Goal: Information Seeking & Learning: Learn about a topic

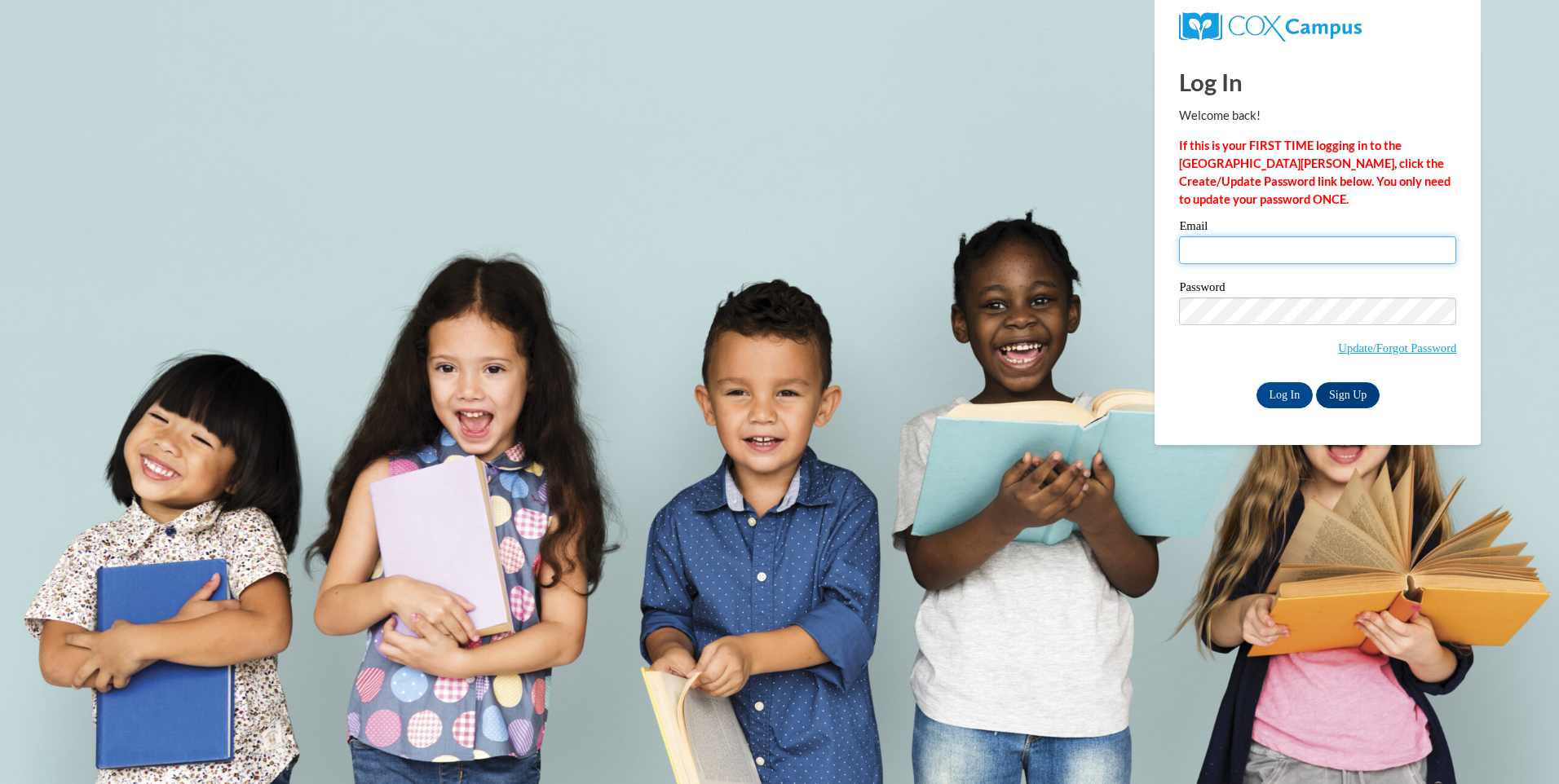
click at [1286, 260] on input "Email" at bounding box center [1317, 250] width 277 height 28
type input "[EMAIL_ADDRESS][DOMAIN_NAME]"
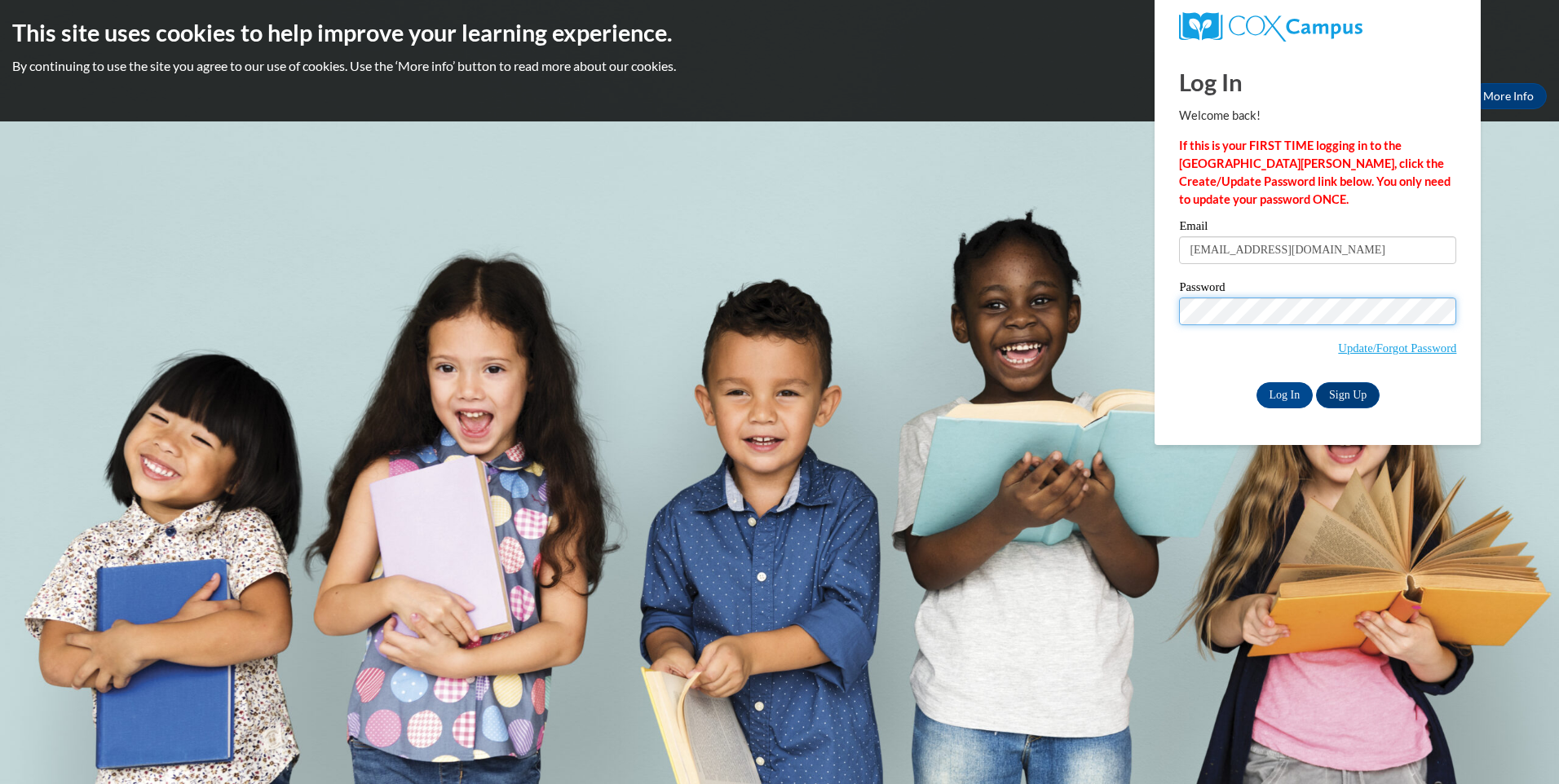
click at [1256, 382] on input "Log In" at bounding box center [1284, 395] width 57 height 26
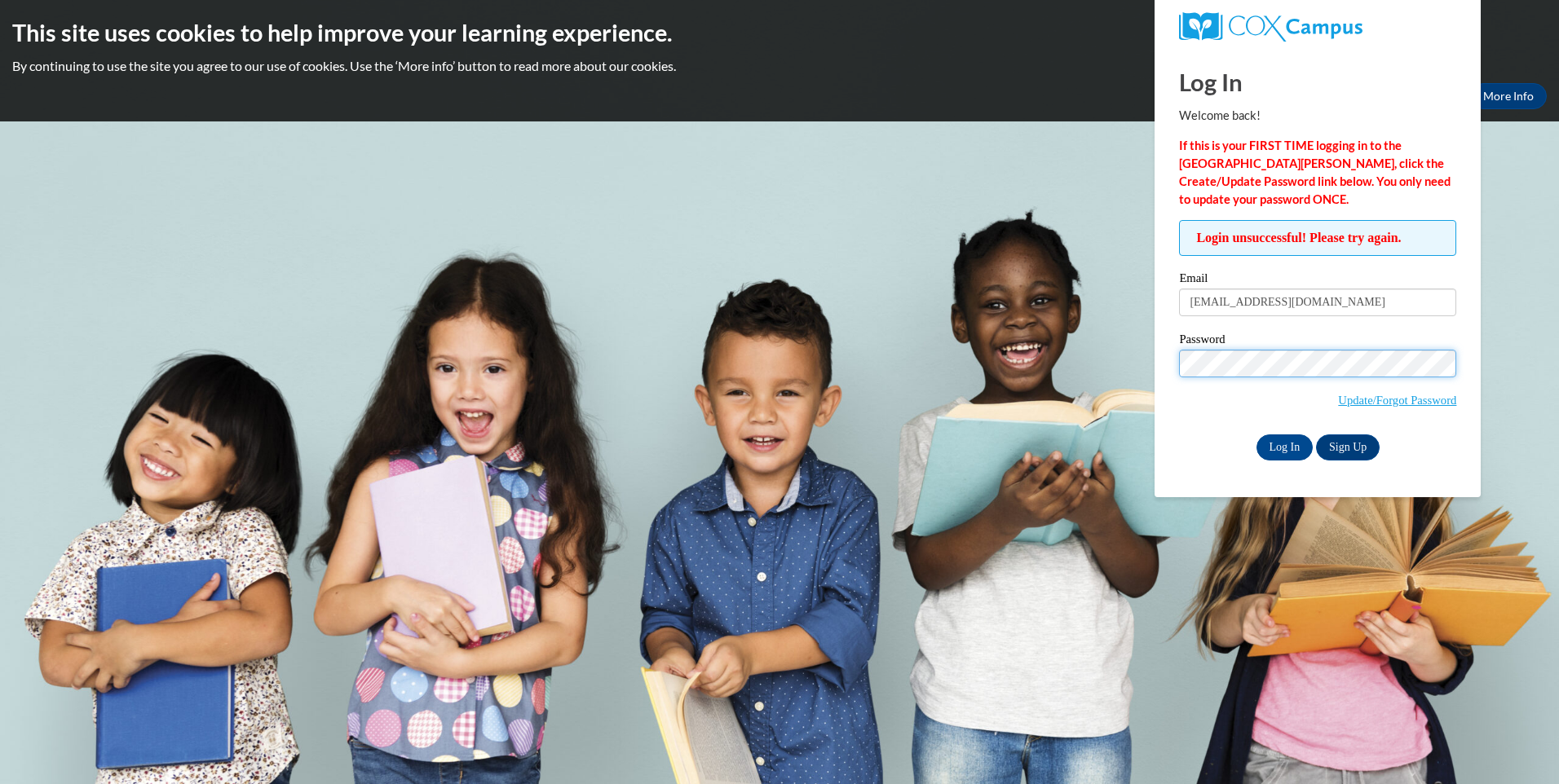
click at [1256, 435] on input "Log In" at bounding box center [1284, 448] width 57 height 26
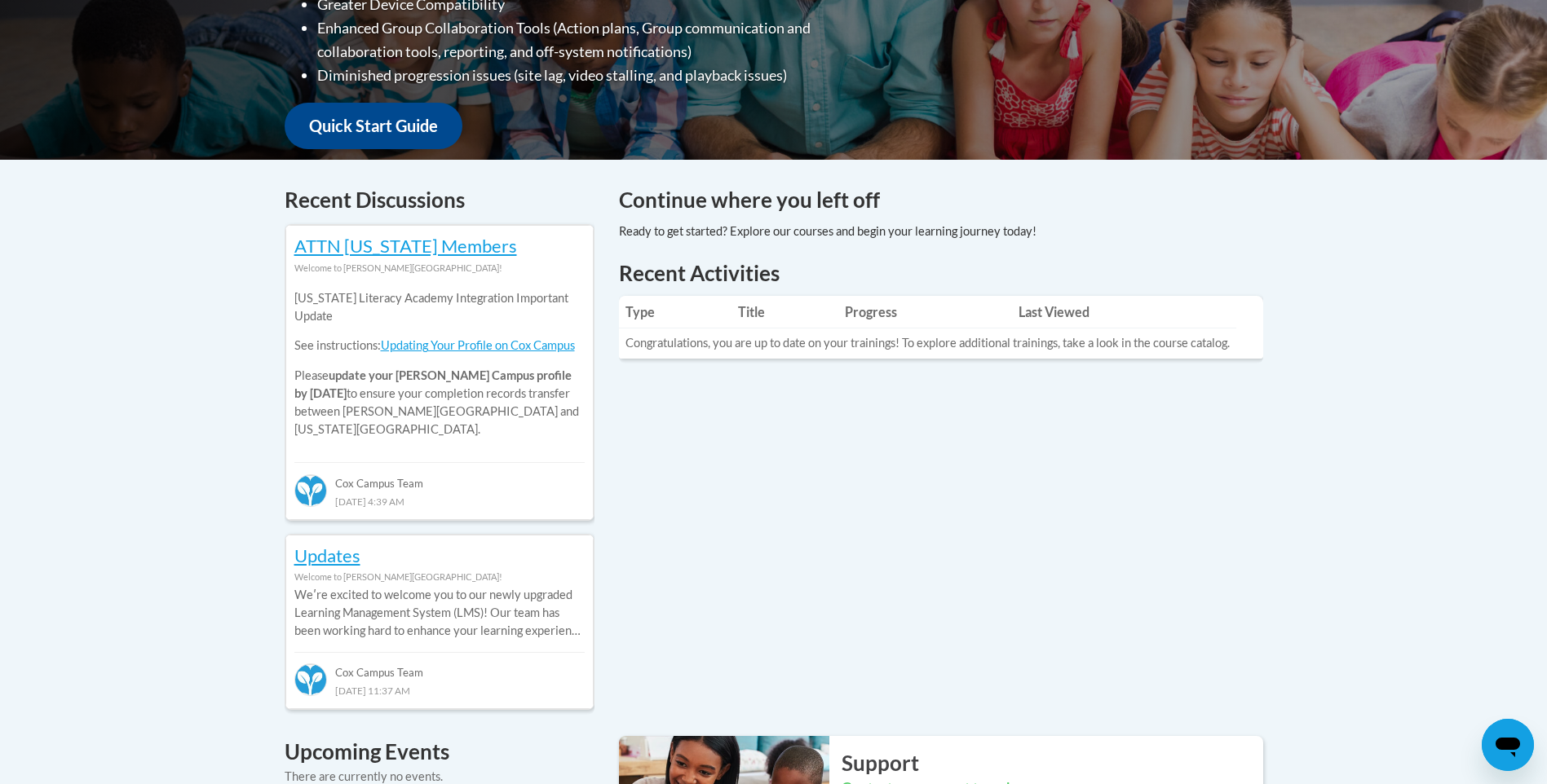
scroll to position [571, 0]
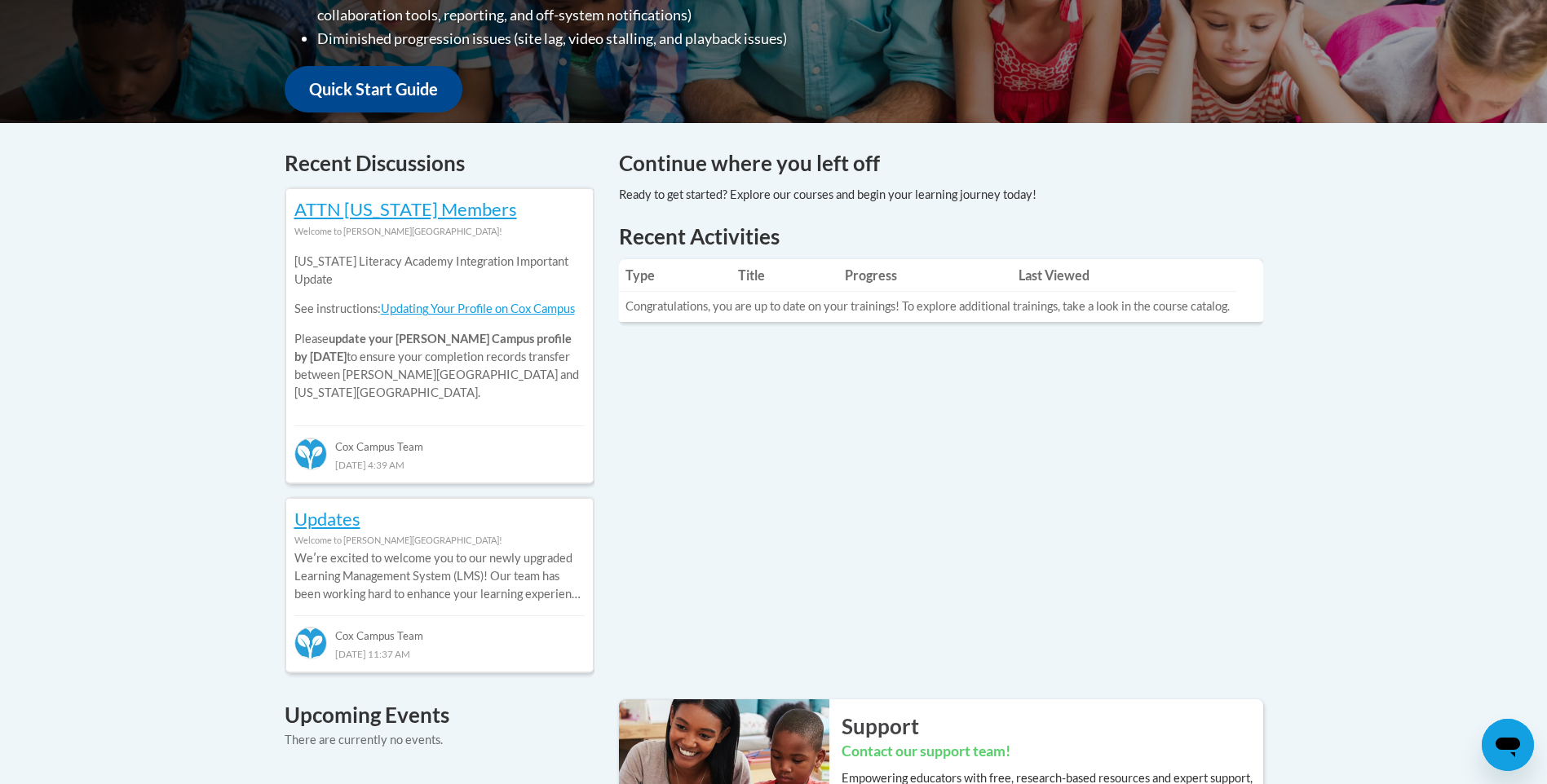
click at [1512, 732] on icon "Open messaging window" at bounding box center [1507, 745] width 29 height 29
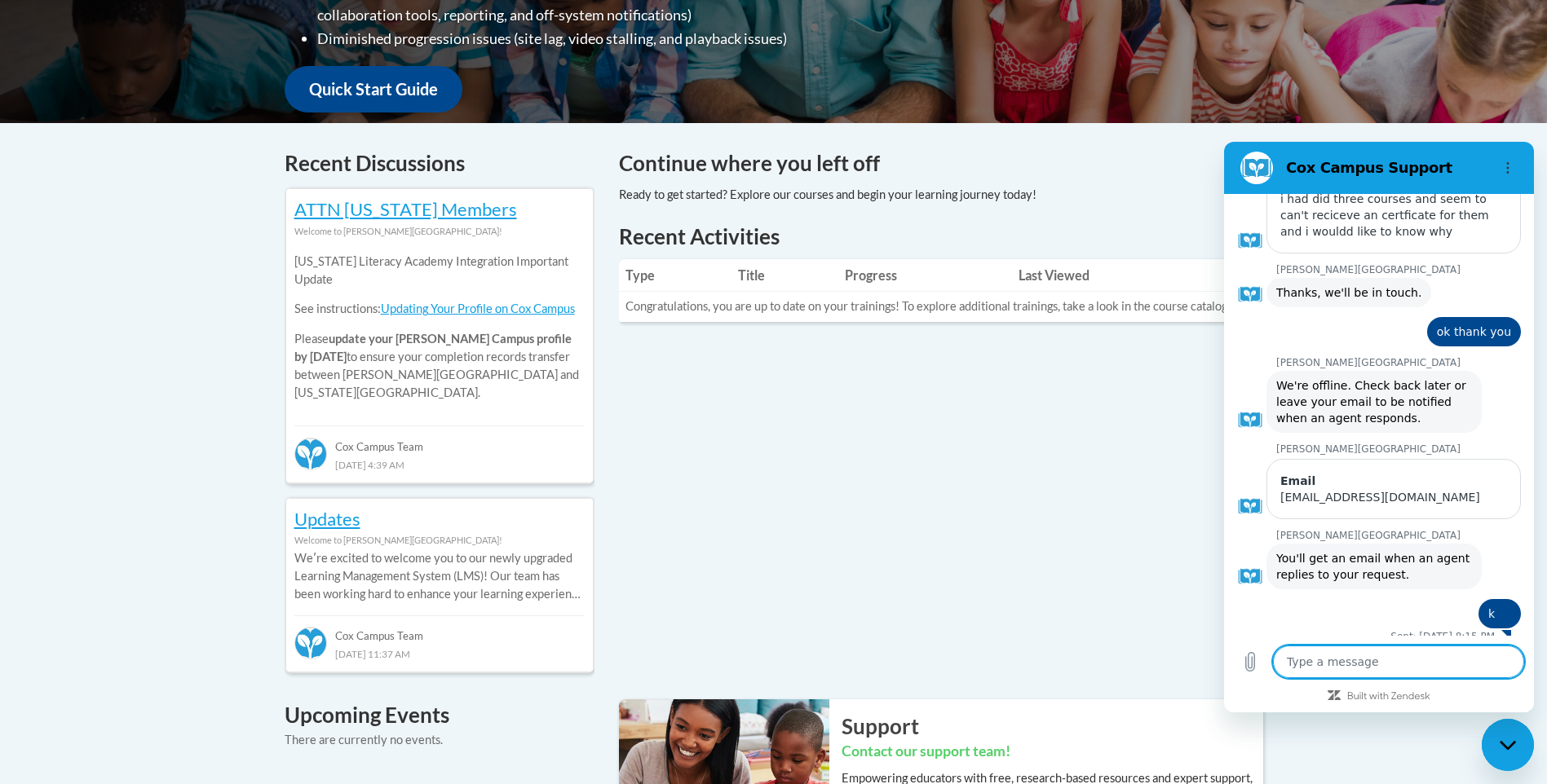
scroll to position [180, 0]
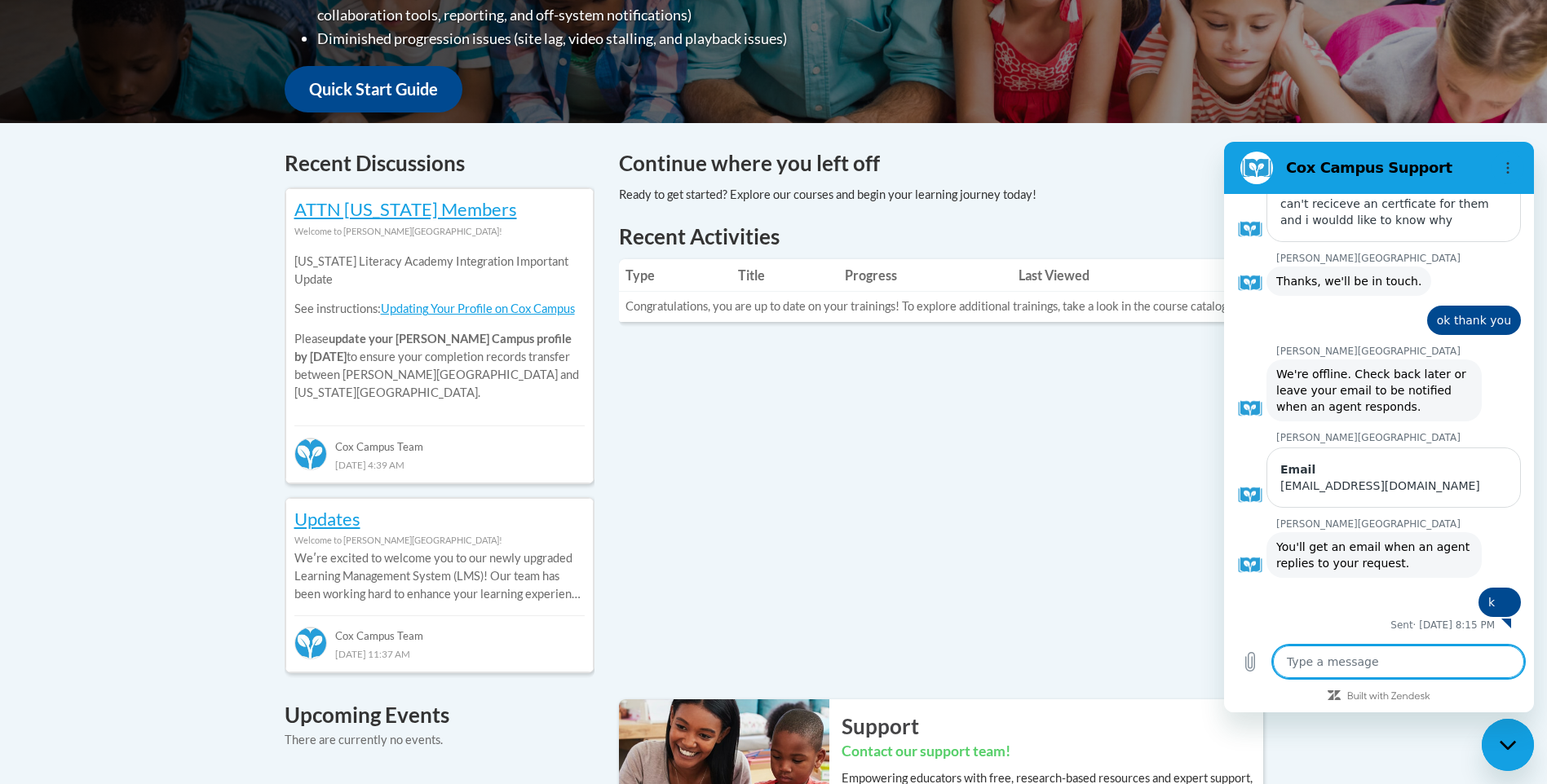
type textarea "h"
type textarea "x"
type textarea "hi"
type textarea "x"
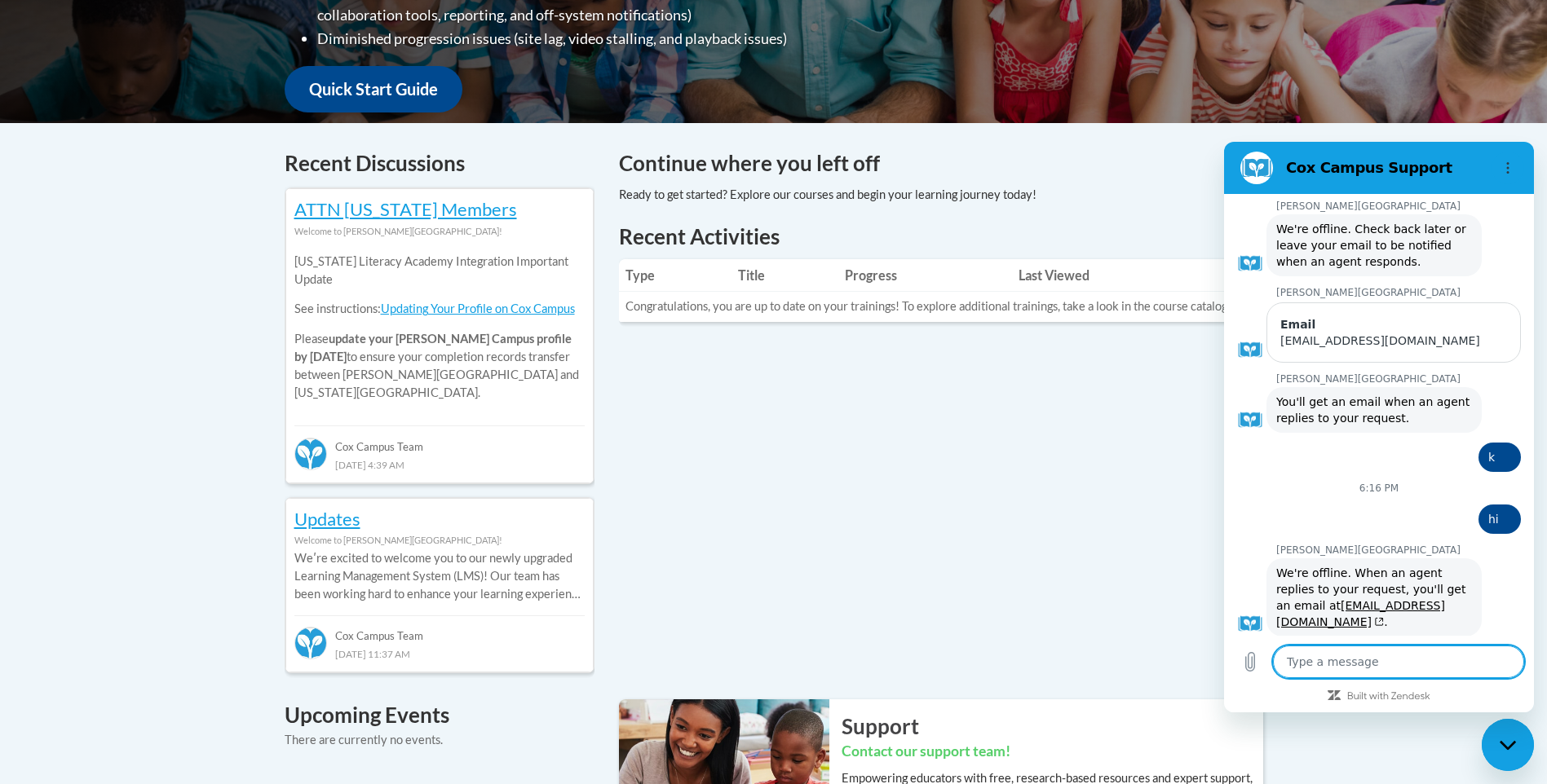
scroll to position [329, 0]
click at [1502, 740] on icon "Close messaging window" at bounding box center [1508, 745] width 17 height 10
type textarea "x"
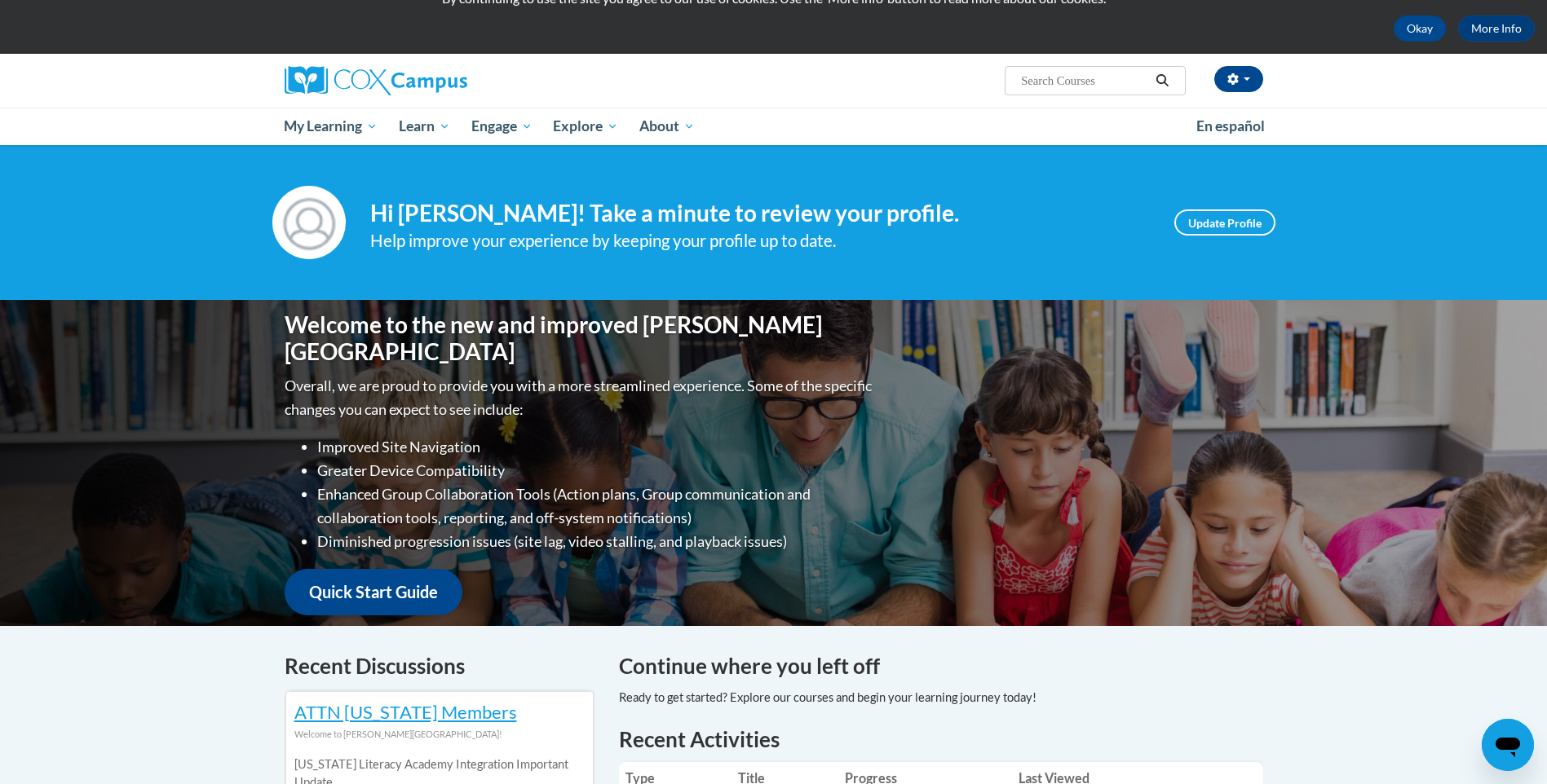
scroll to position [0, 0]
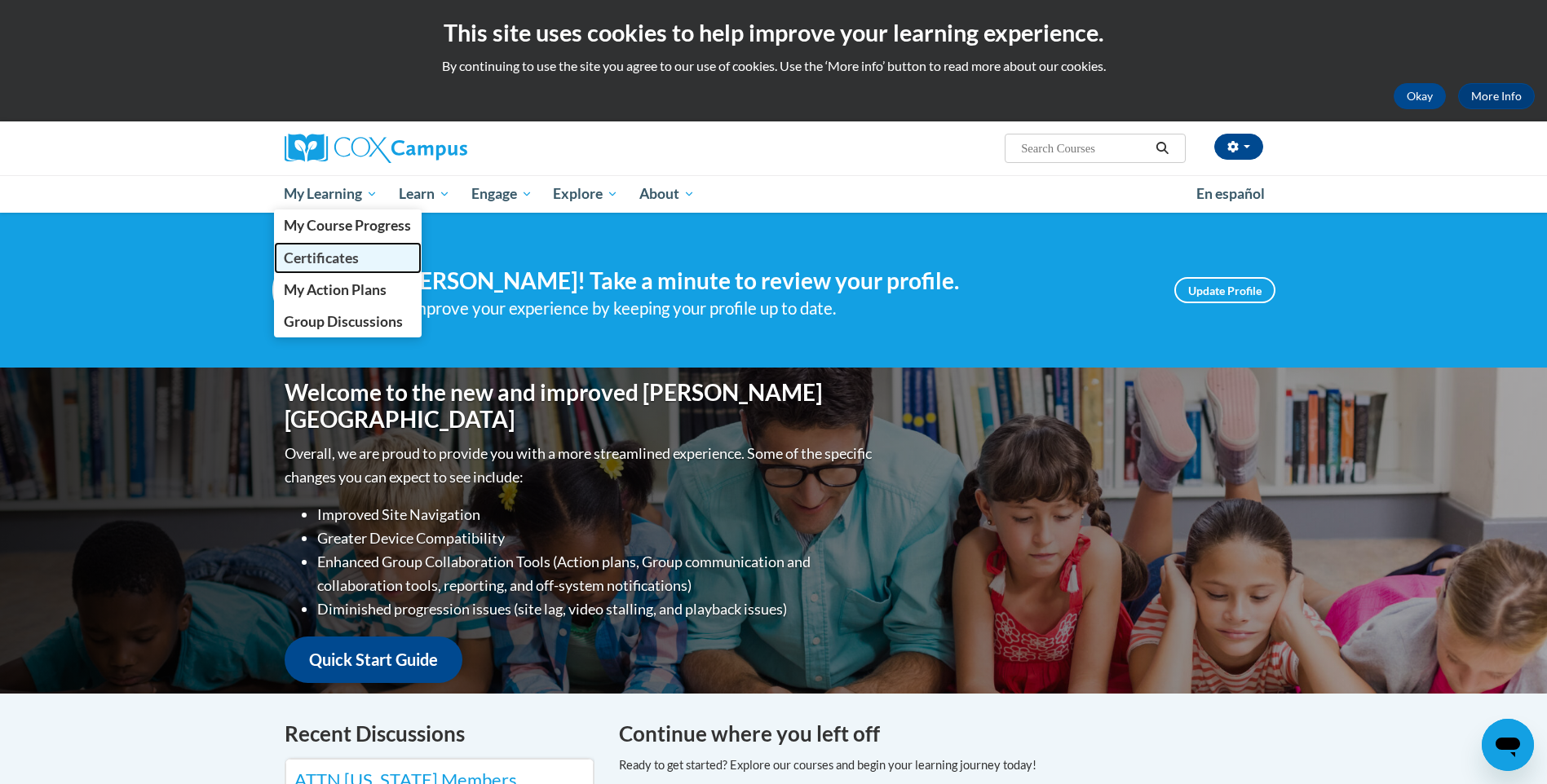
click at [350, 256] on span "Certificates" at bounding box center [321, 258] width 75 height 17
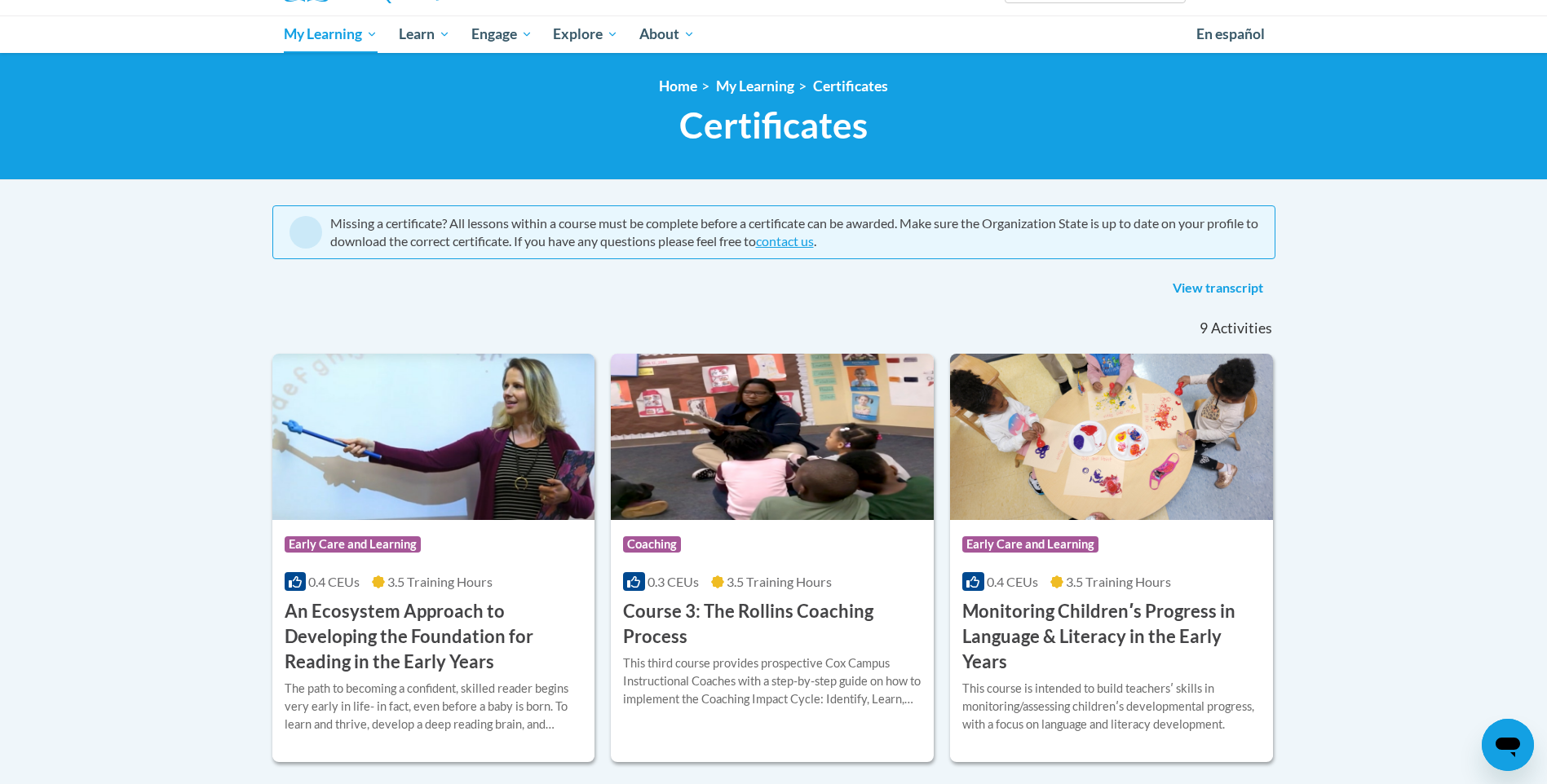
scroll to position [163, 0]
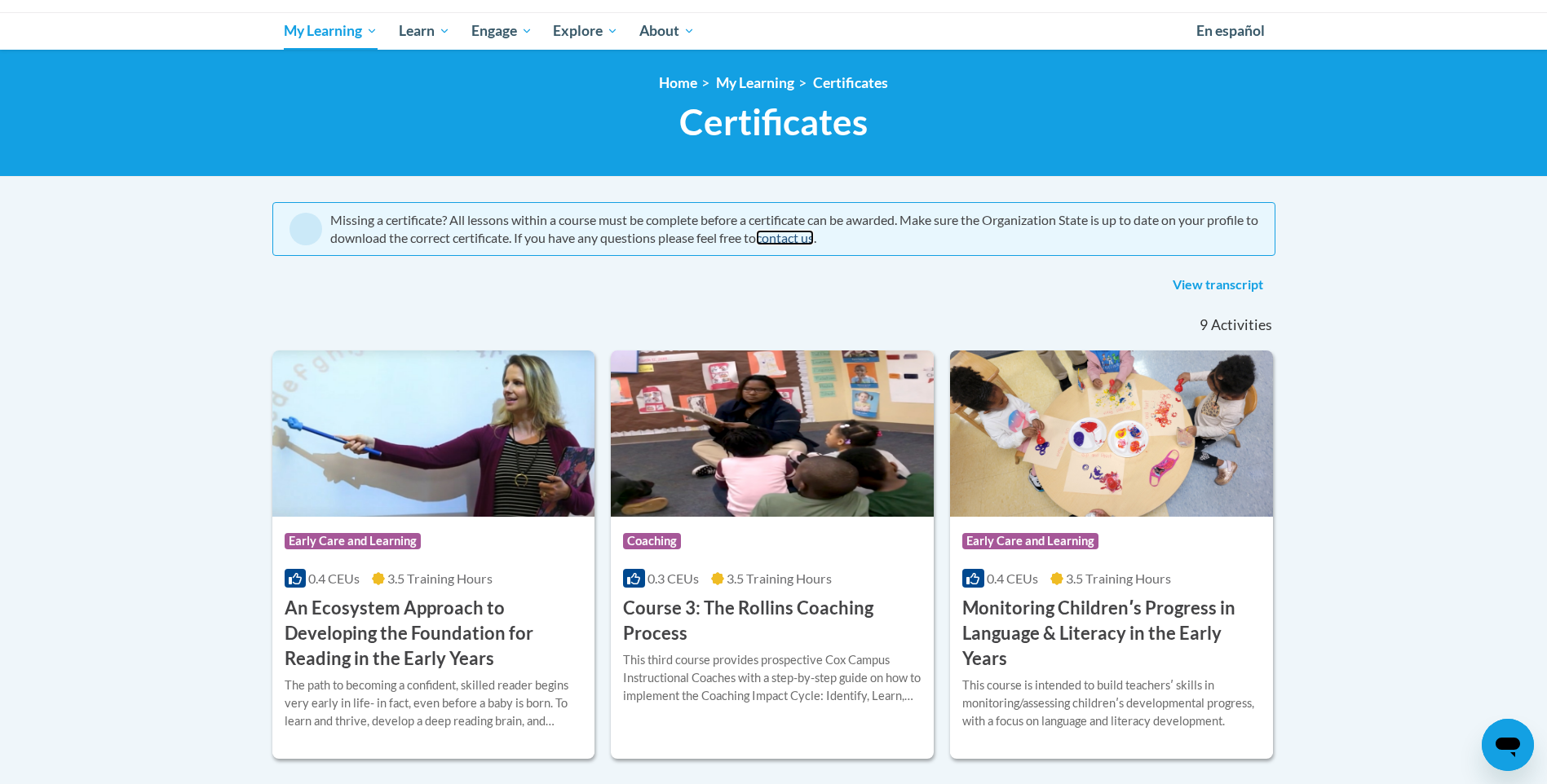
click at [814, 238] on link "contact us" at bounding box center [784, 238] width 58 height 15
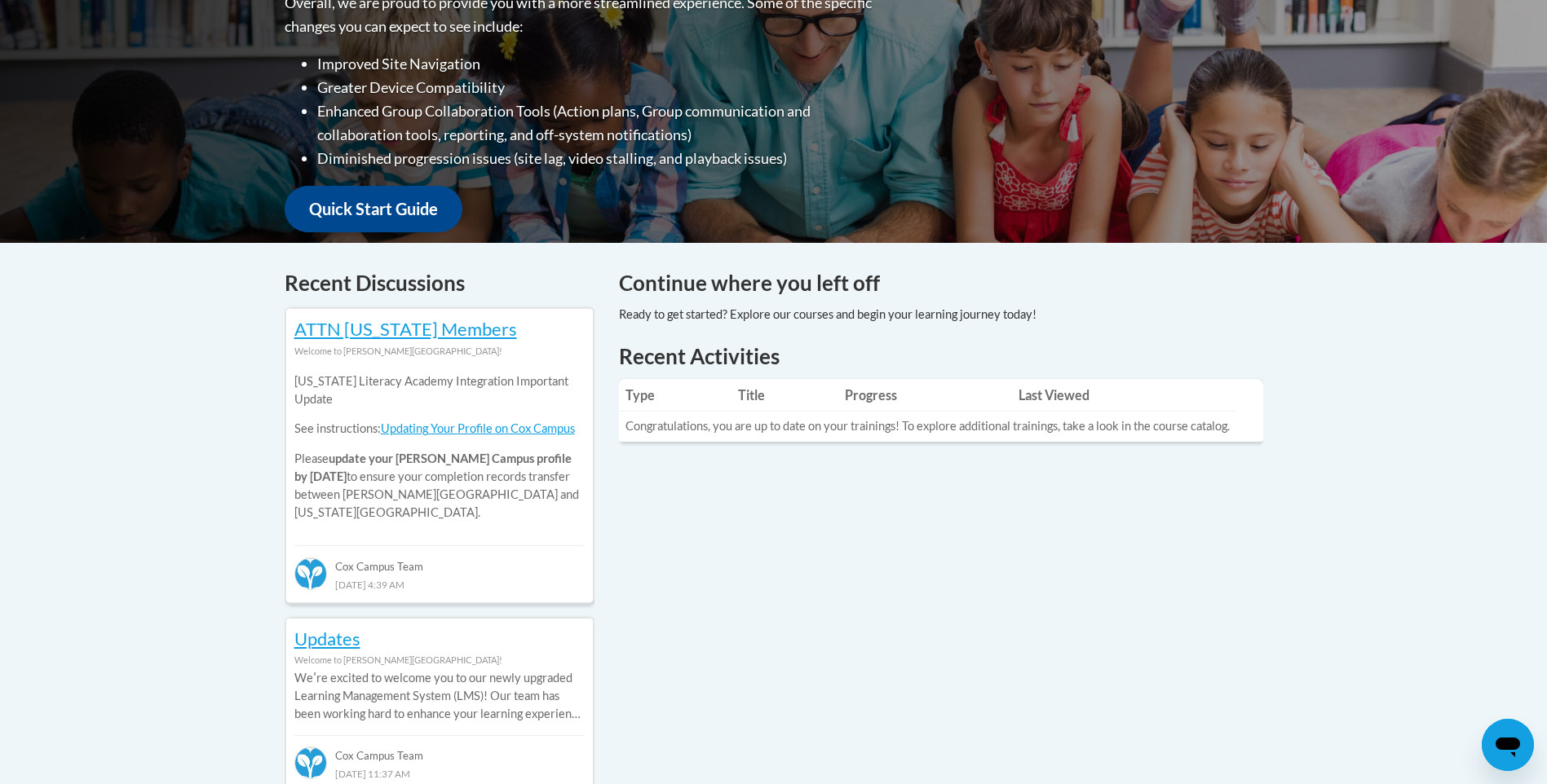
scroll to position [489, 0]
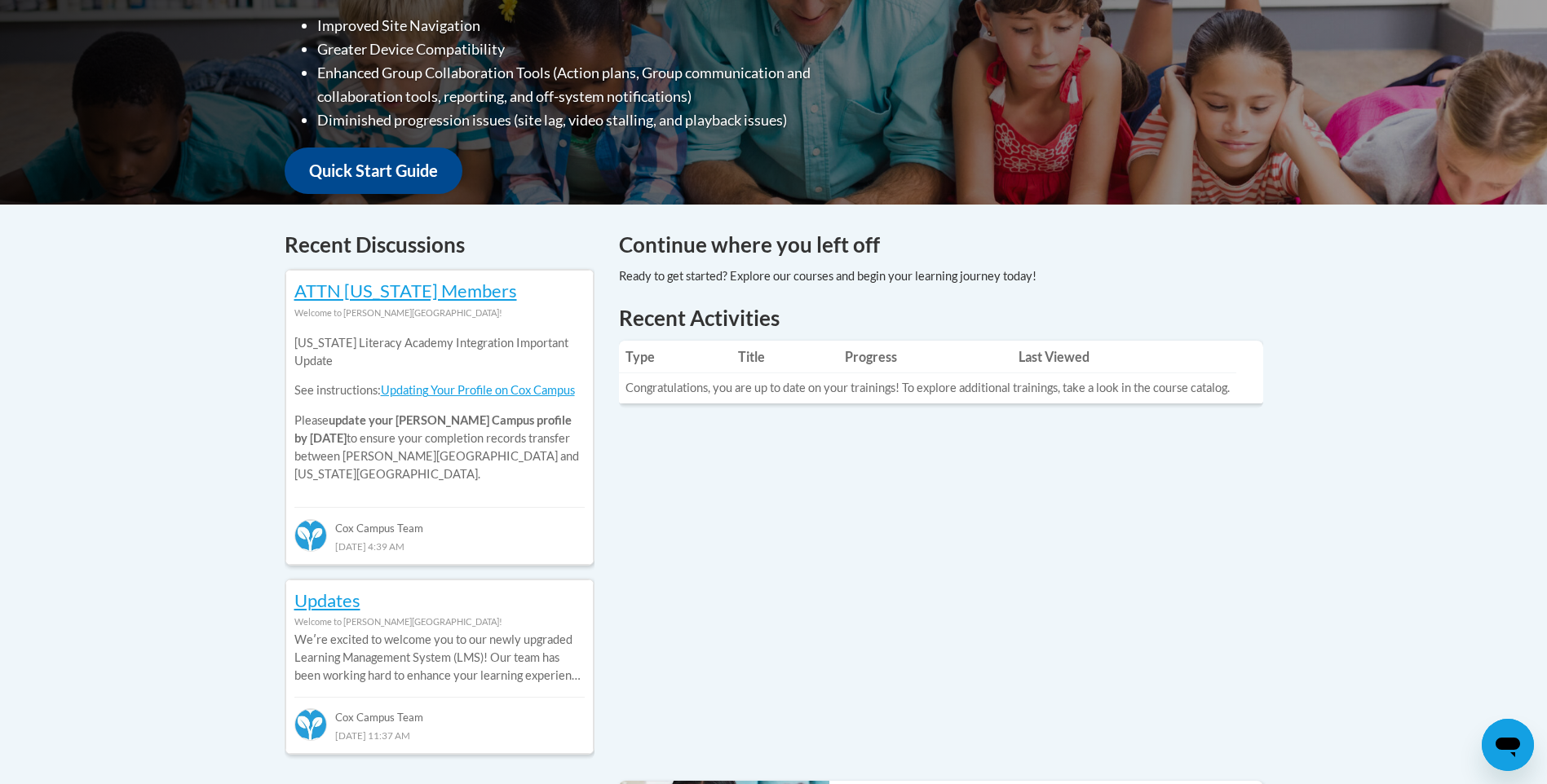
click at [758, 386] on td "Congratulations, you are up to date on your trainings! To explore additional tr…" at bounding box center [927, 388] width 617 height 30
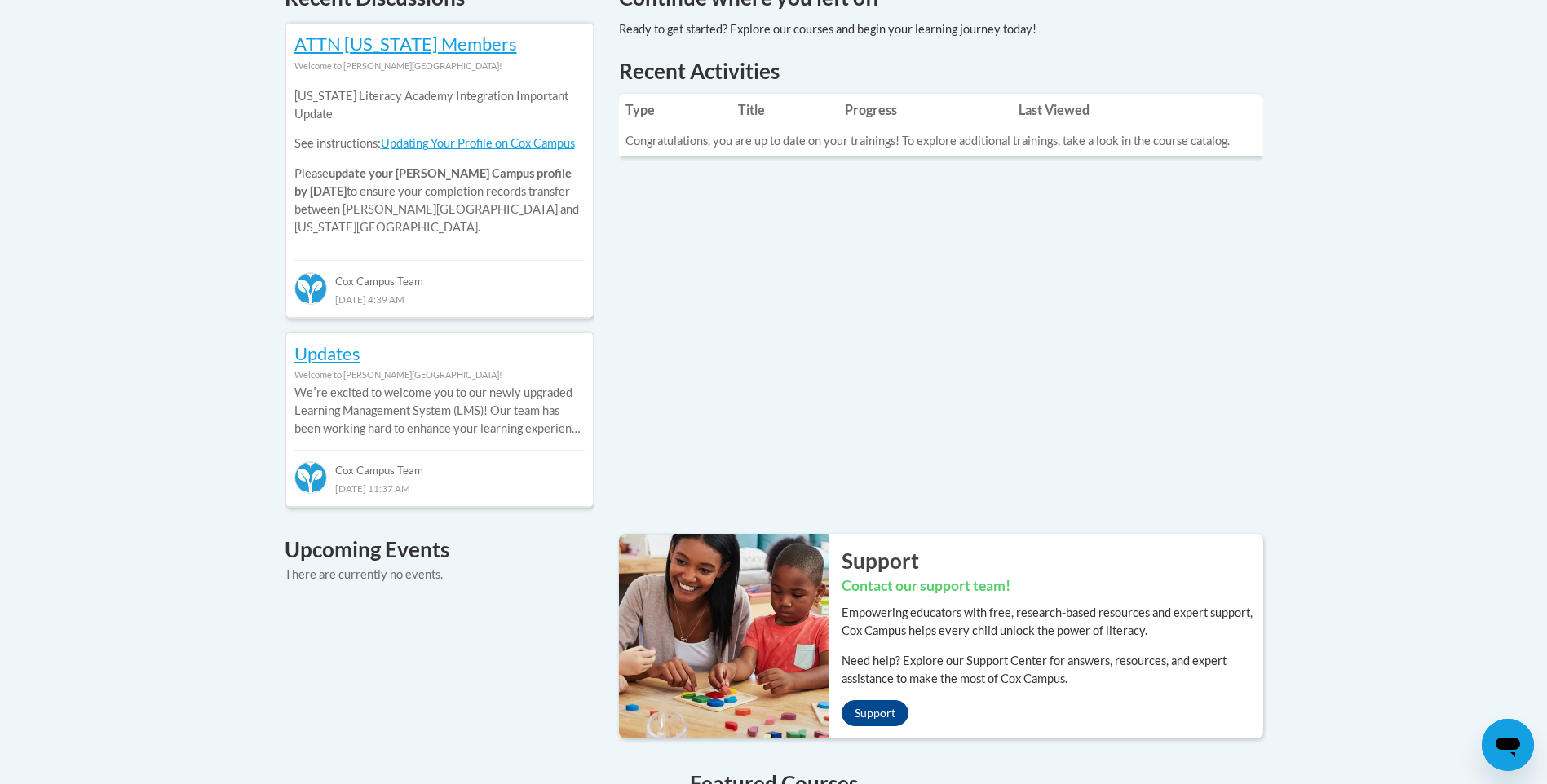
scroll to position [652, 0]
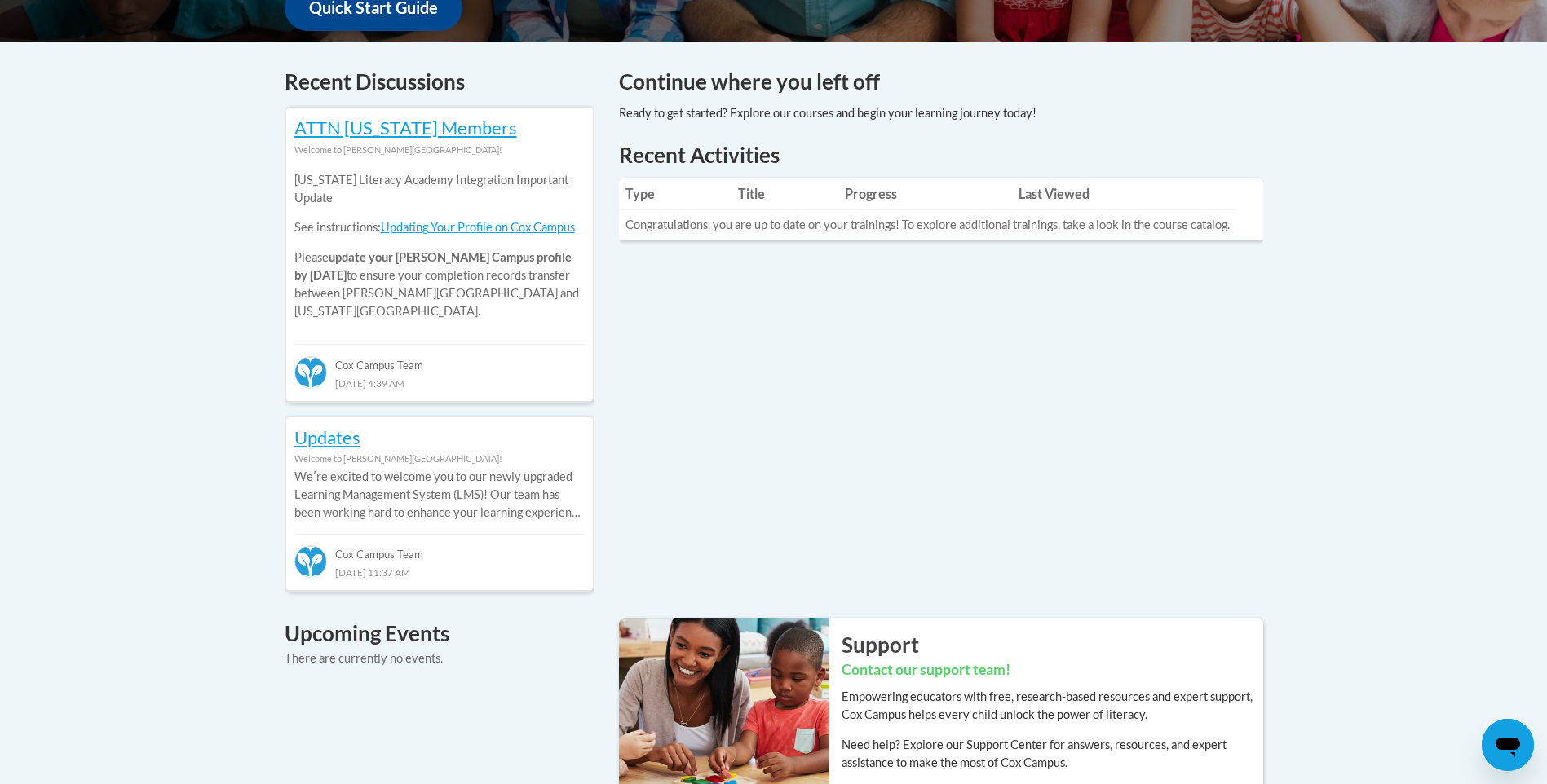
click at [902, 228] on td "Congratulations, you are up to date on your trainings! To explore additional tr…" at bounding box center [927, 225] width 617 height 30
click at [854, 260] on div "Recent Activities Type Title Progress Last Viewed Congratulations, you are up t…" at bounding box center [941, 203] width 669 height 127
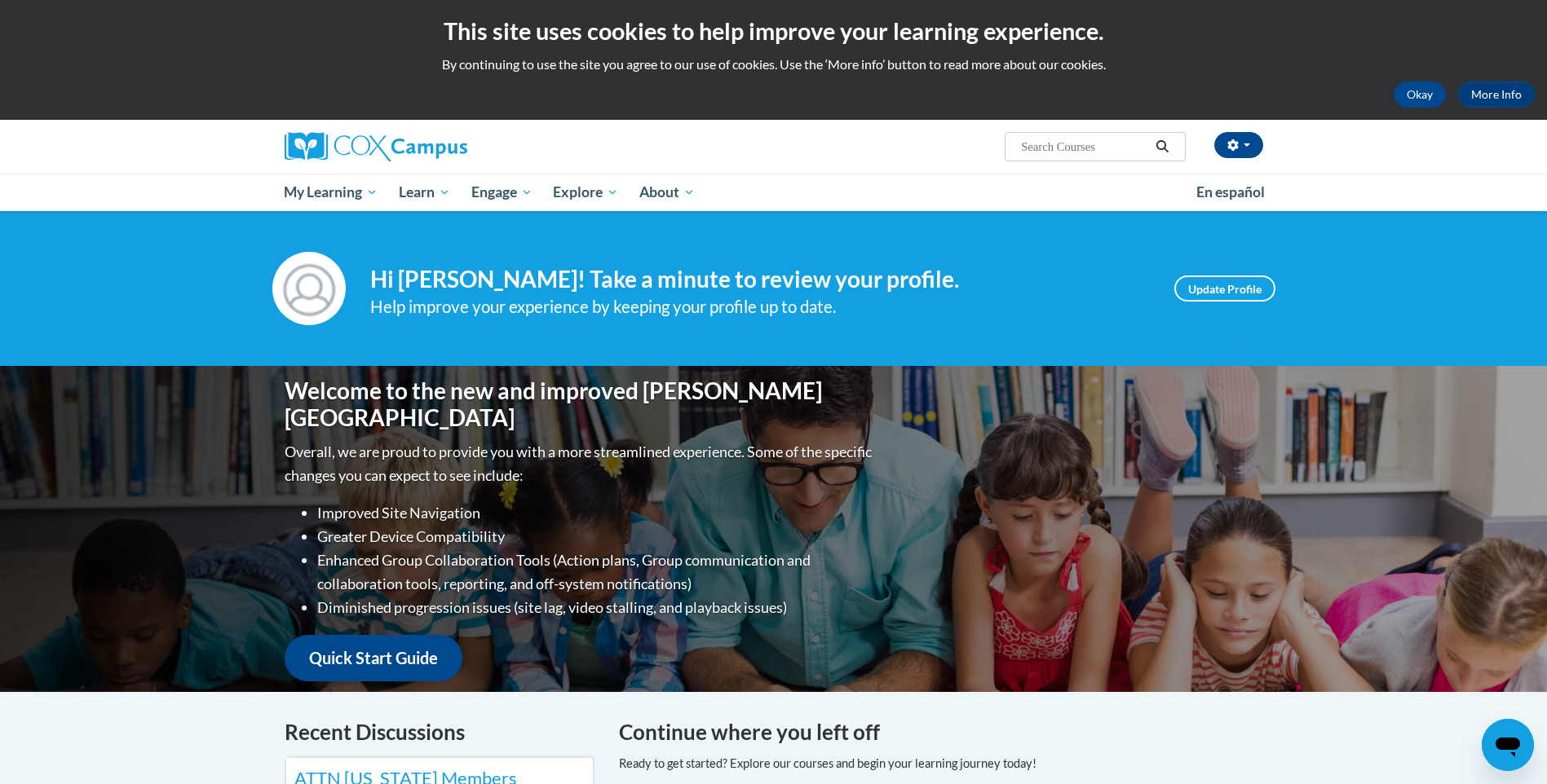
scroll to position [0, 0]
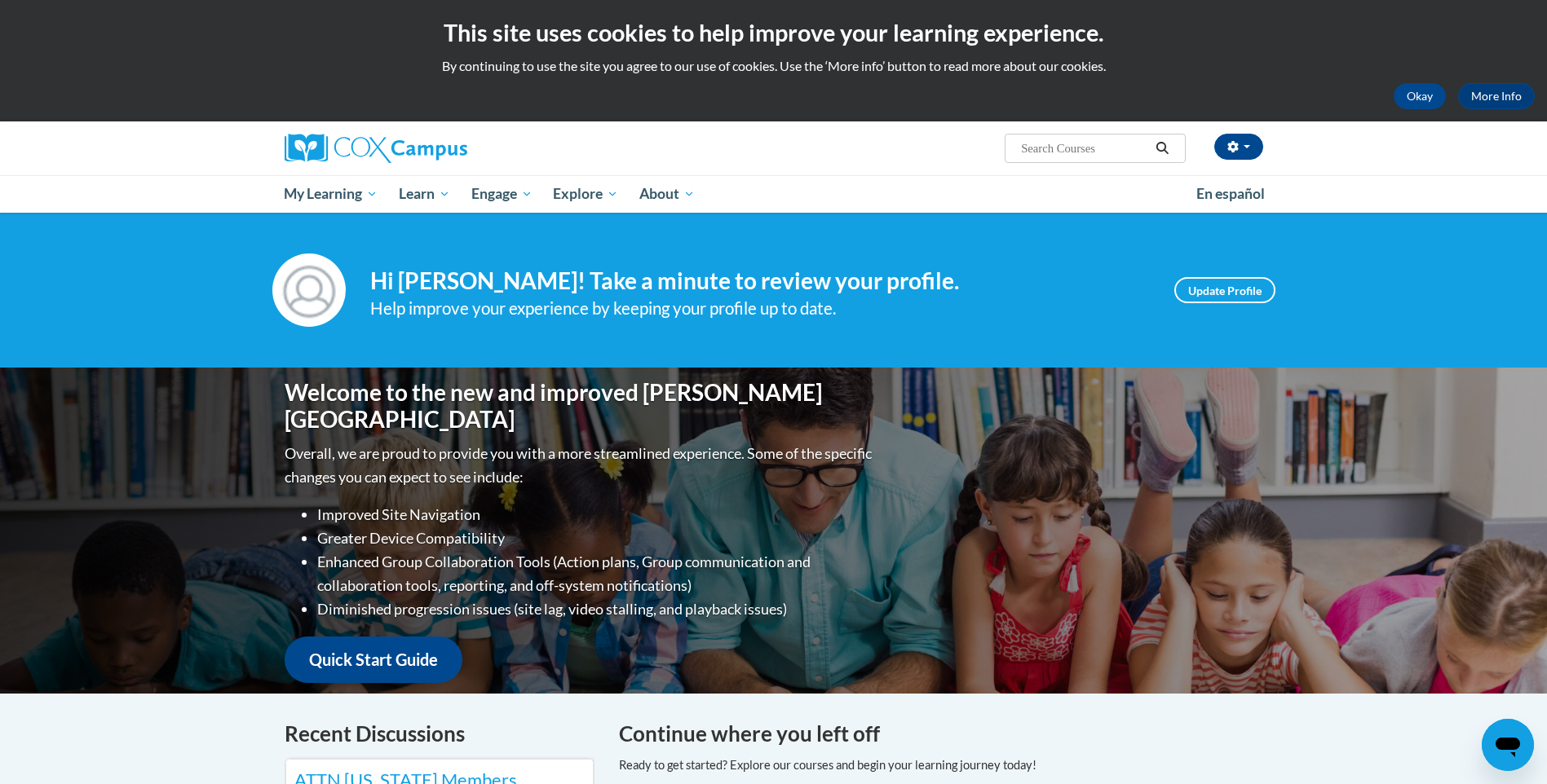
click at [1162, 149] on icon "Search" at bounding box center [1161, 148] width 15 height 12
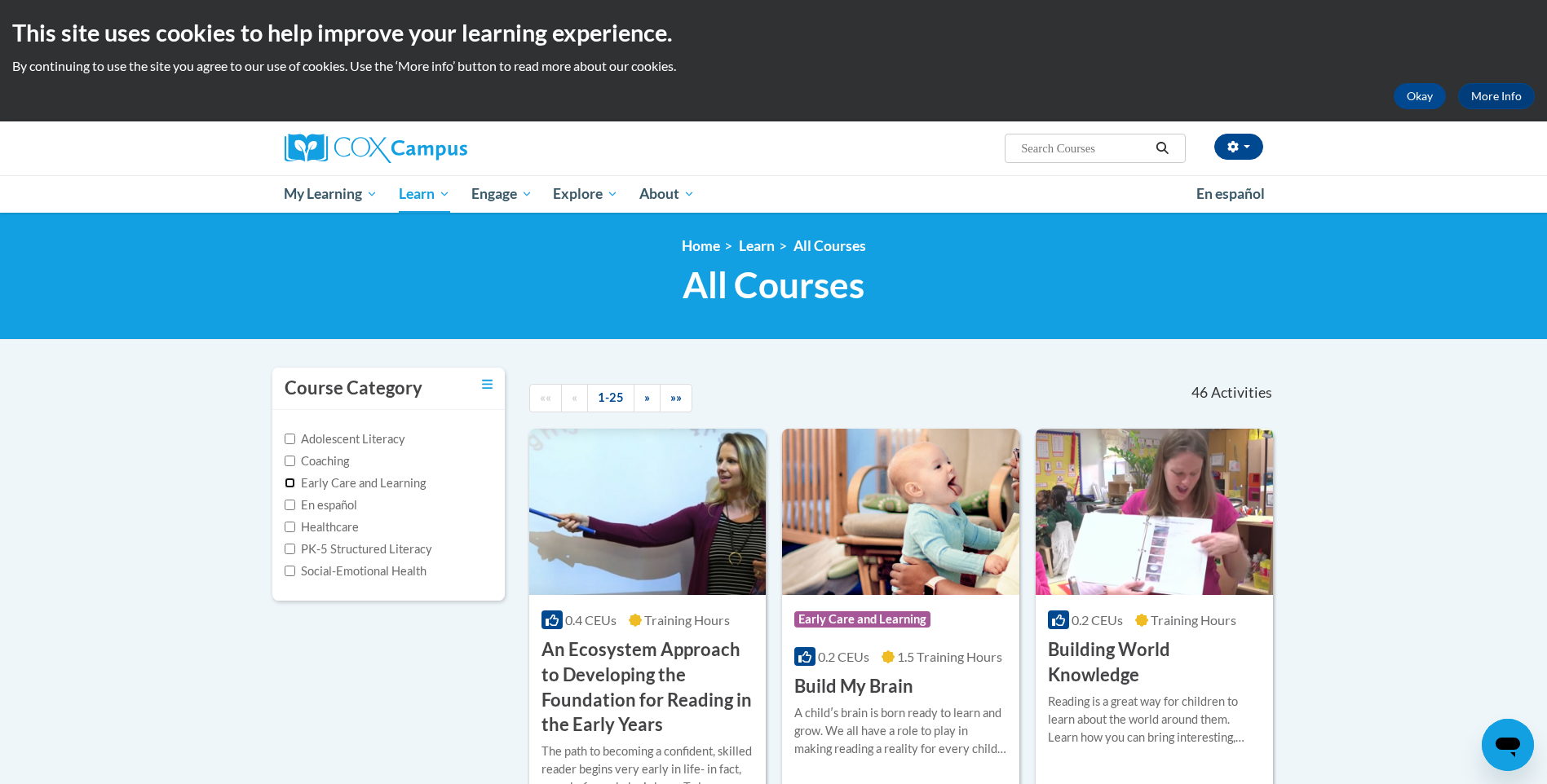
click at [292, 485] on input "Early Care and Learning" at bounding box center [290, 483] width 10 height 10
checkbox input "true"
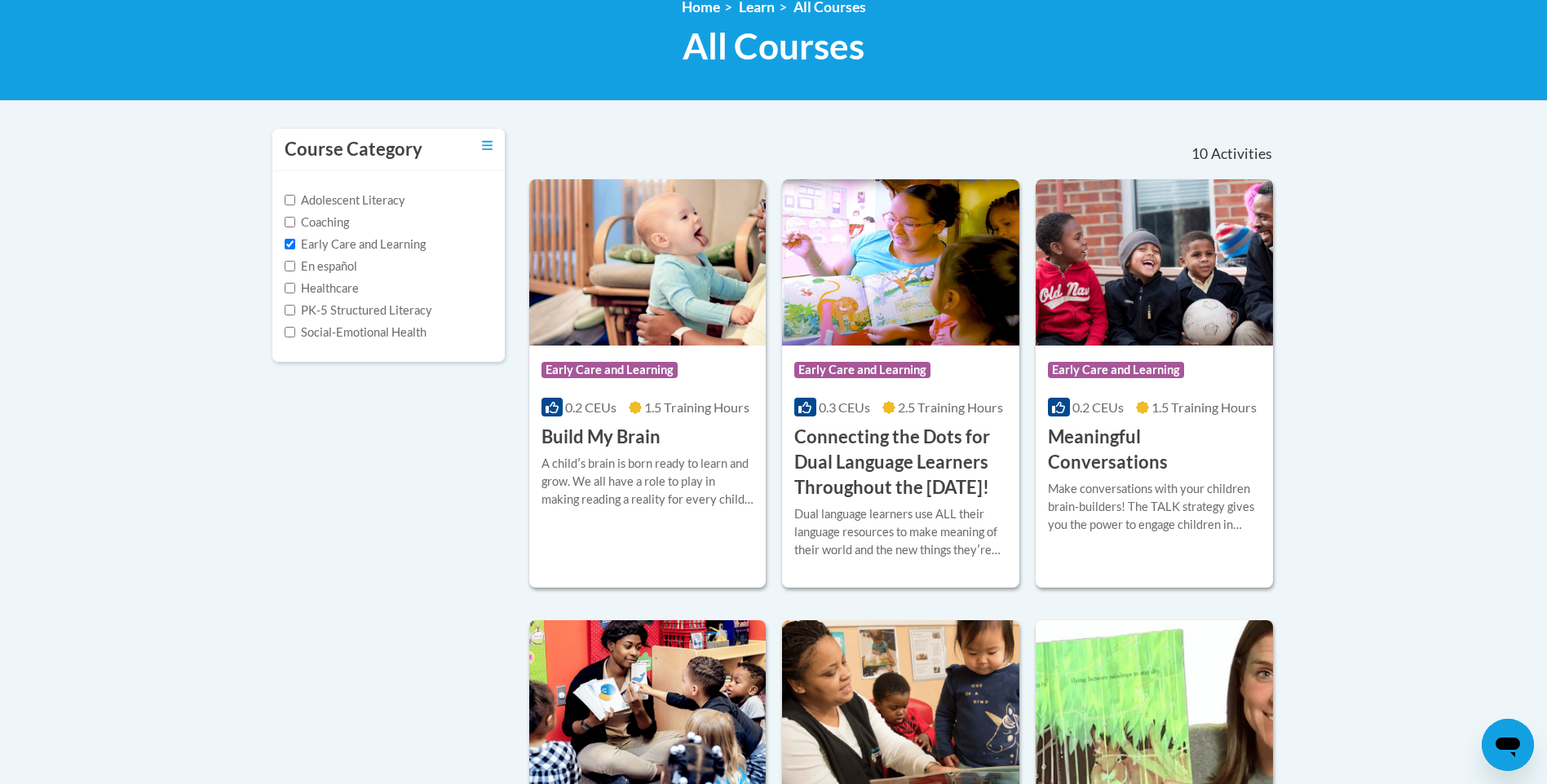
scroll to position [244, 0]
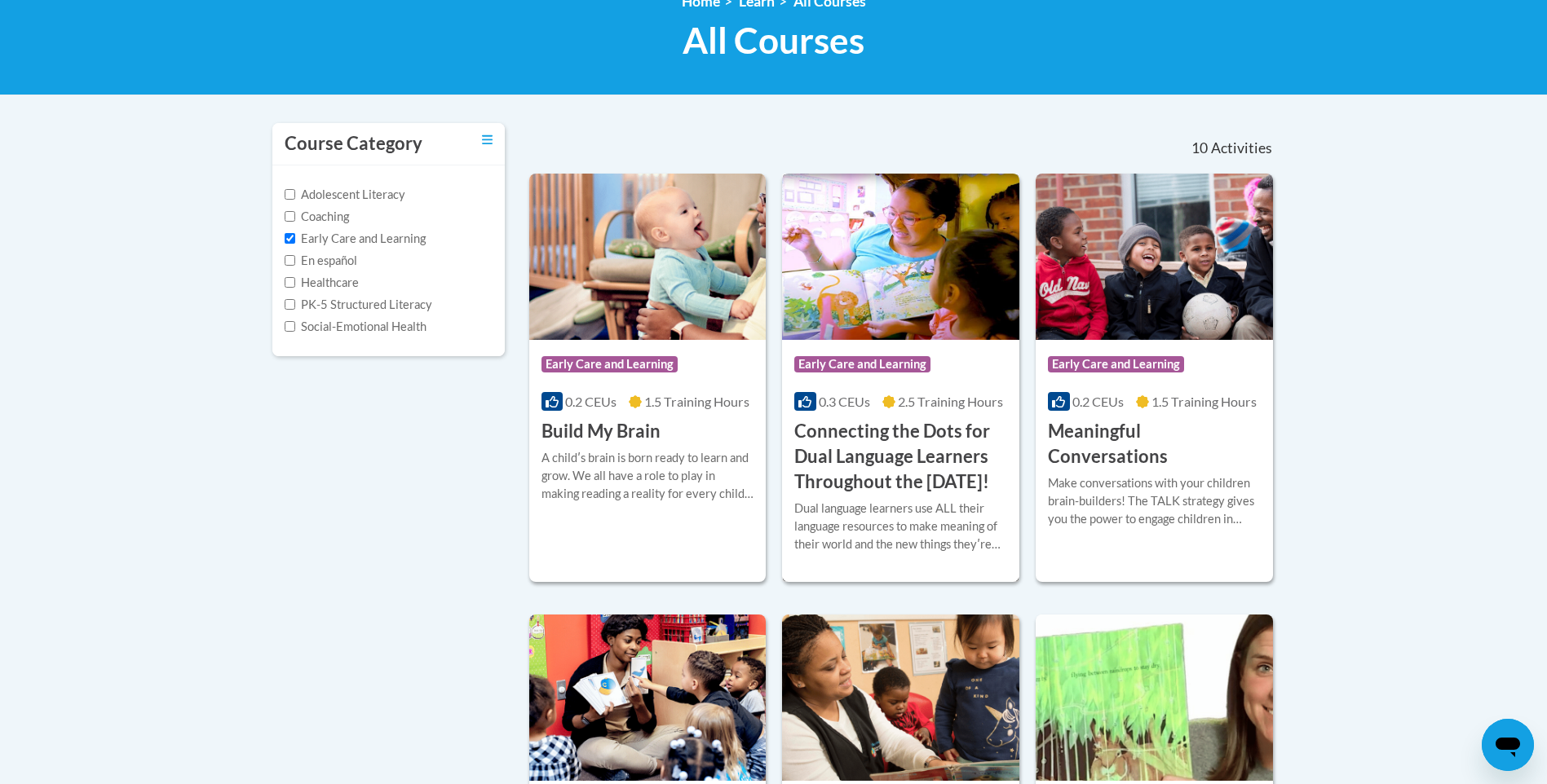
click at [885, 271] on img at bounding box center [900, 256] width 238 height 166
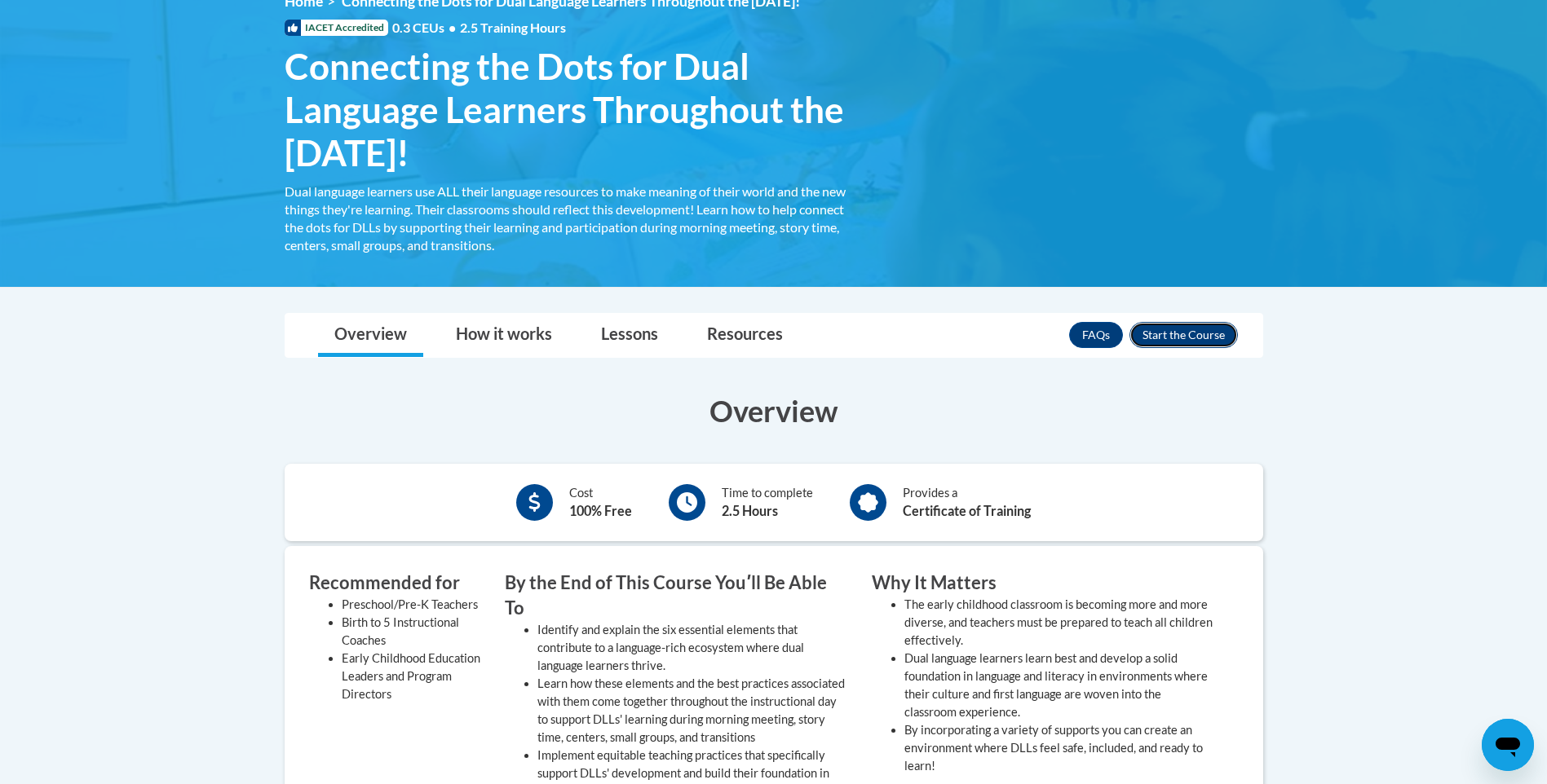
click at [1194, 331] on button "Enroll" at bounding box center [1184, 335] width 108 height 26
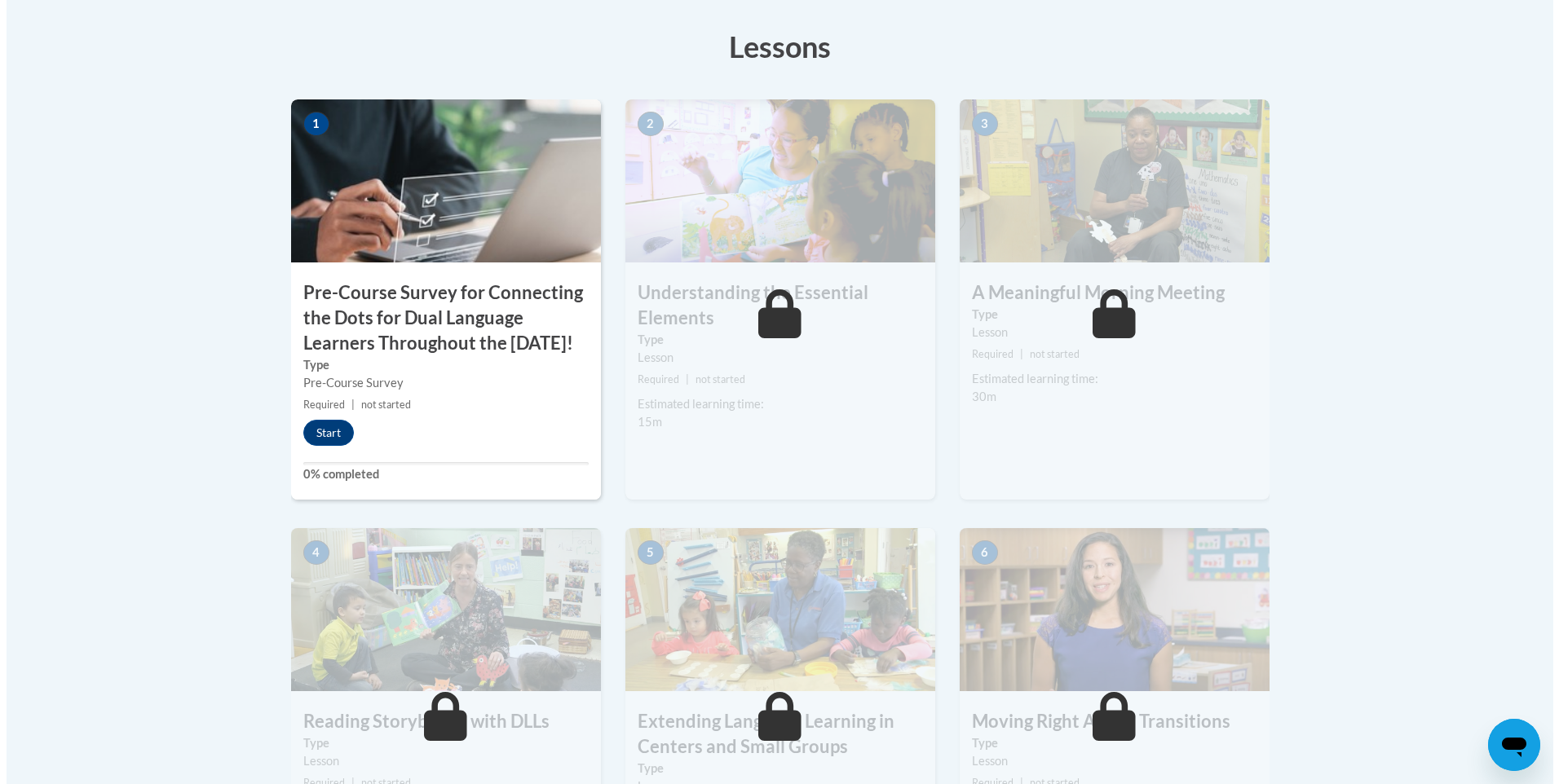
scroll to position [489, 0]
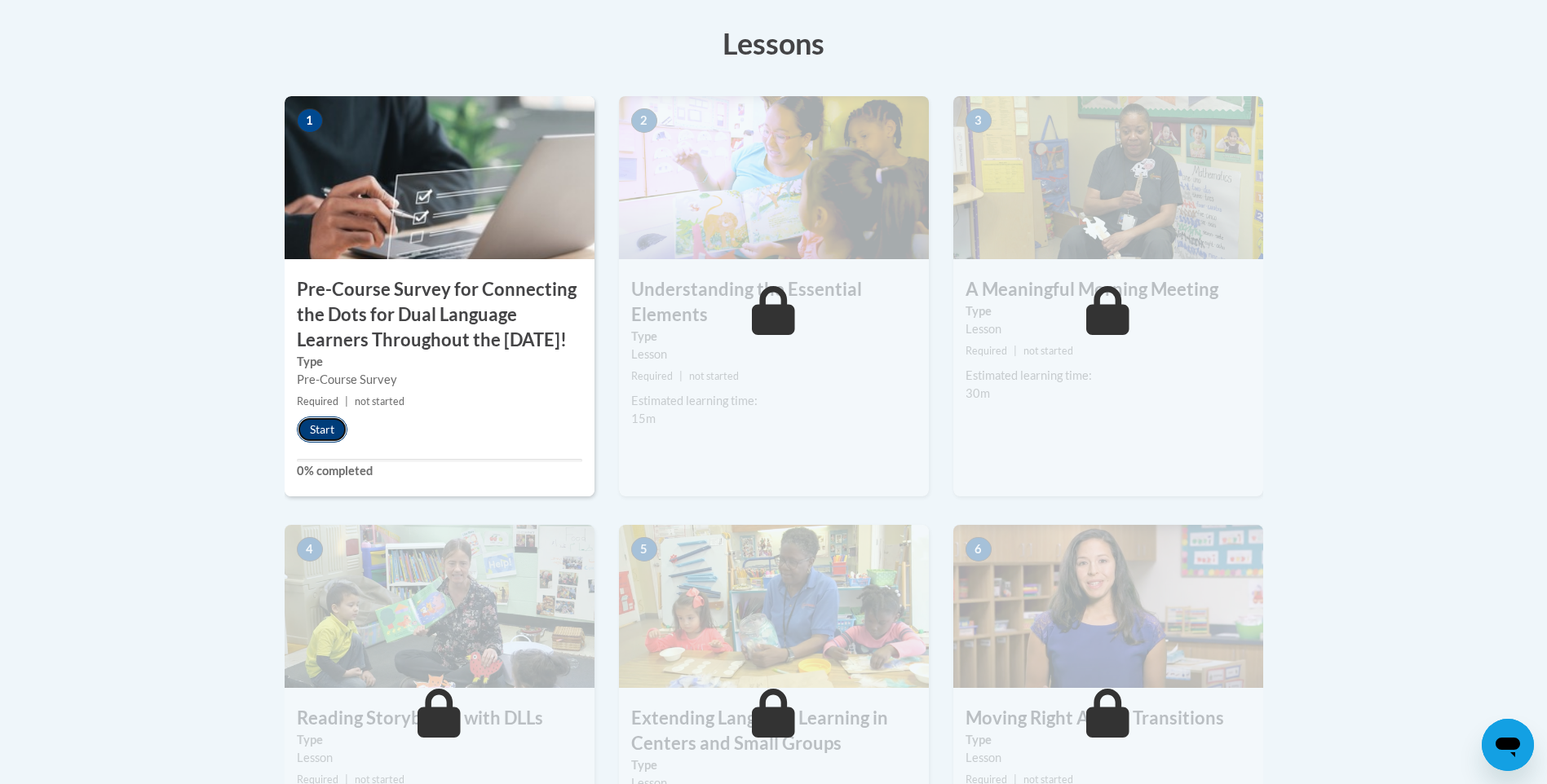
click at [319, 442] on button "Start" at bounding box center [322, 429] width 51 height 26
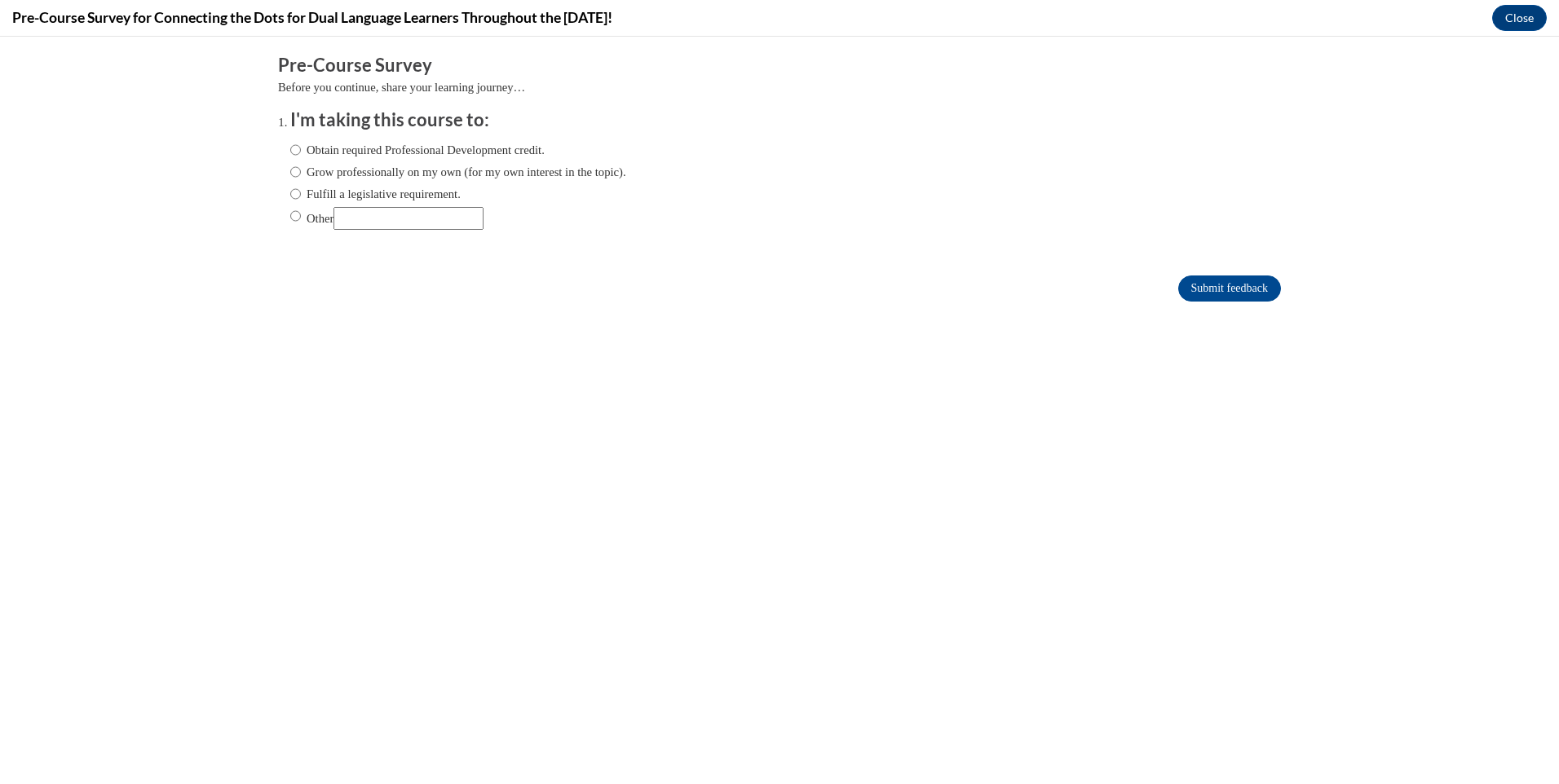
scroll to position [0, 0]
click at [1178, 281] on input "Submit feedback" at bounding box center [1228, 288] width 102 height 26
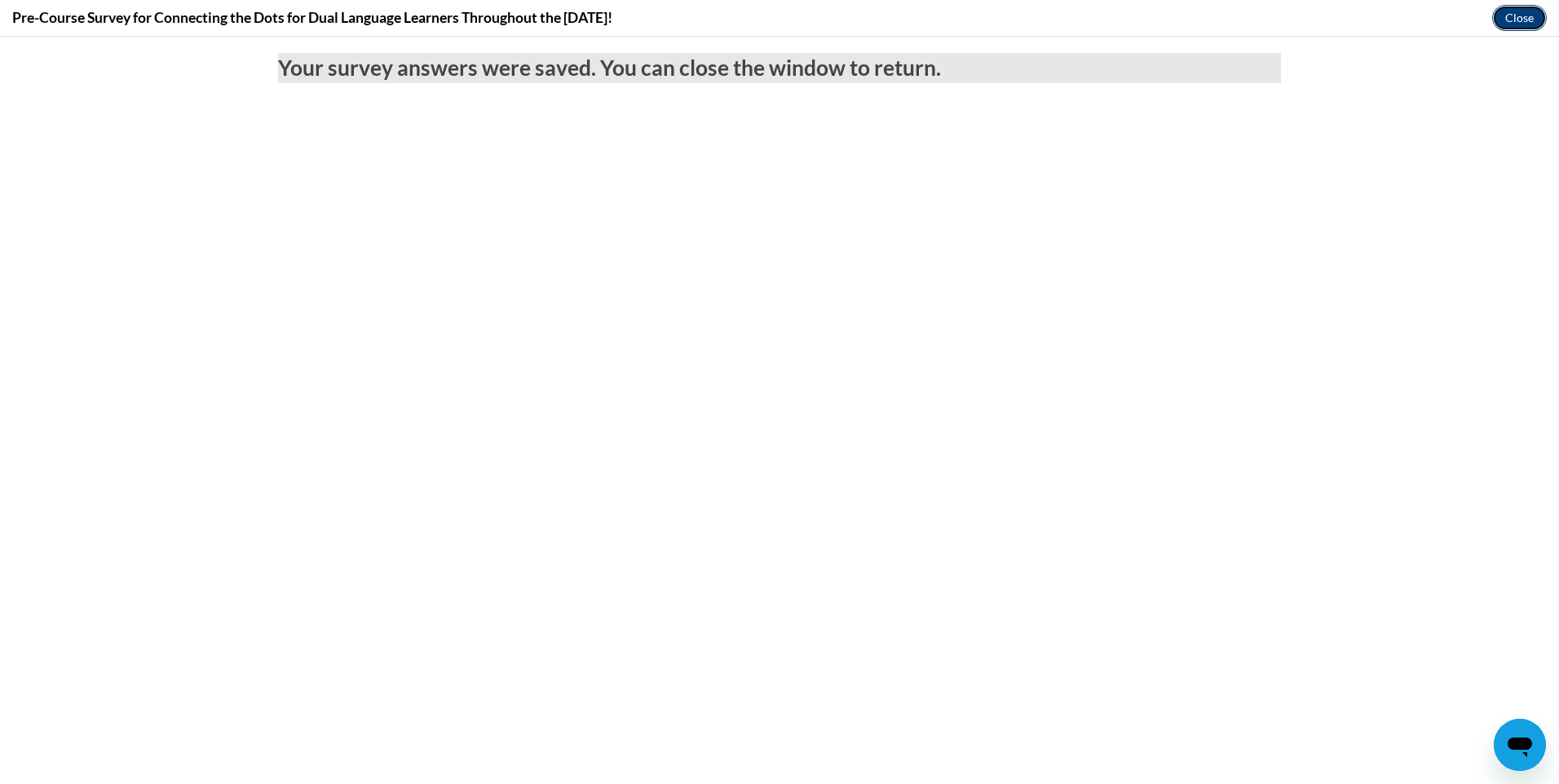
click at [1523, 16] on button "Close" at bounding box center [1519, 18] width 54 height 26
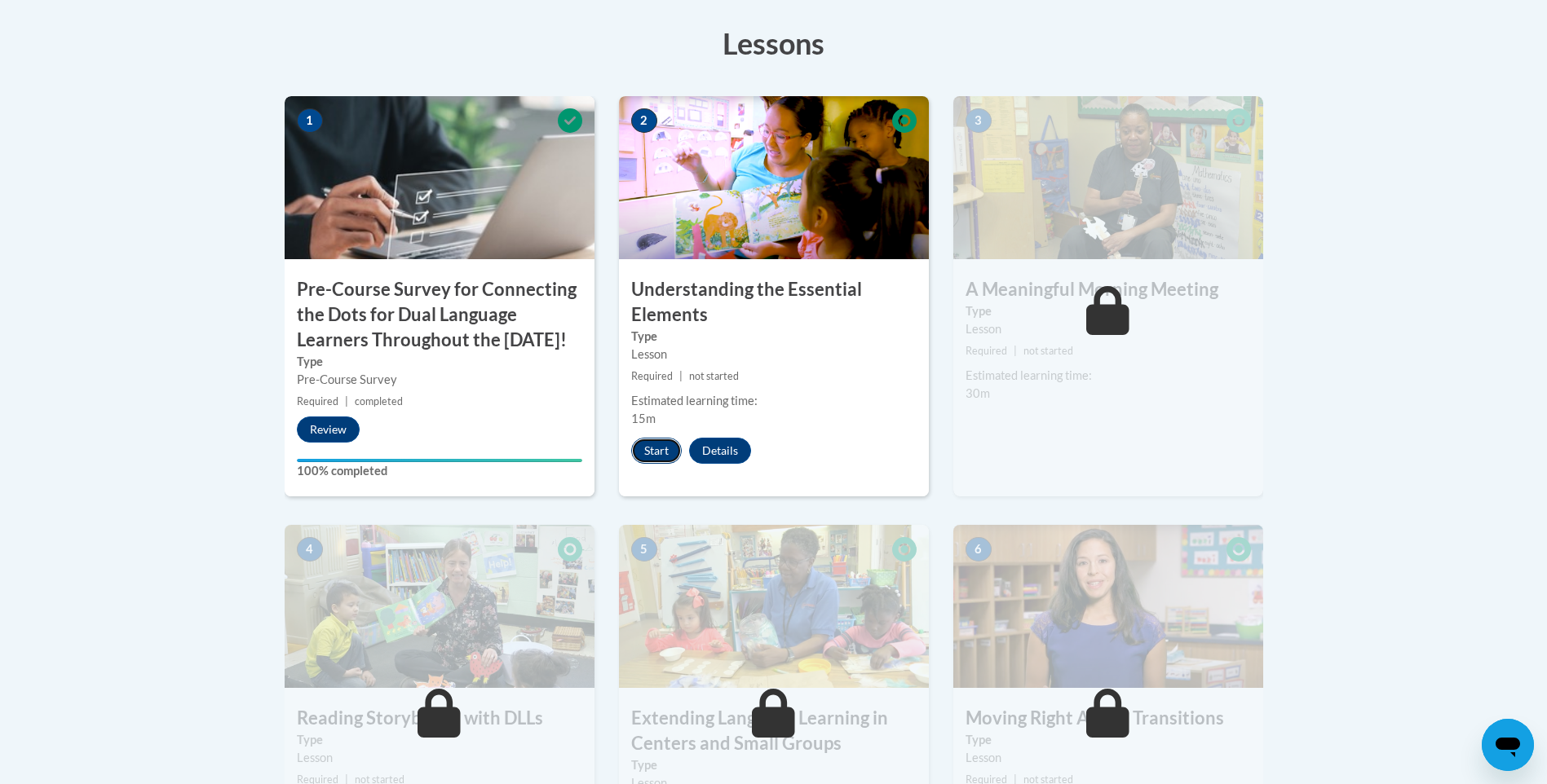
click at [643, 454] on button "Start" at bounding box center [656, 451] width 51 height 26
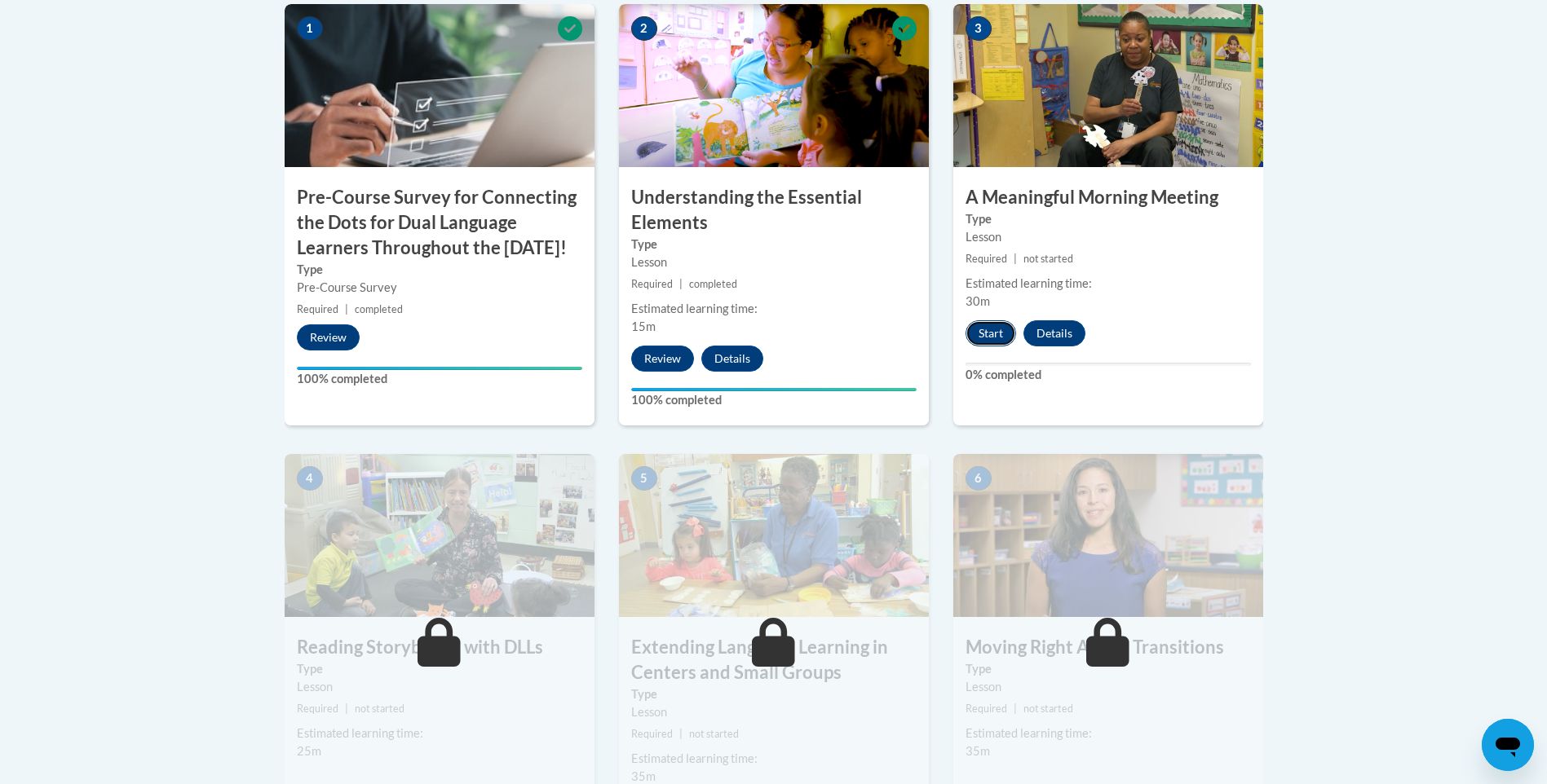
click at [991, 335] on button "Start" at bounding box center [990, 333] width 51 height 26
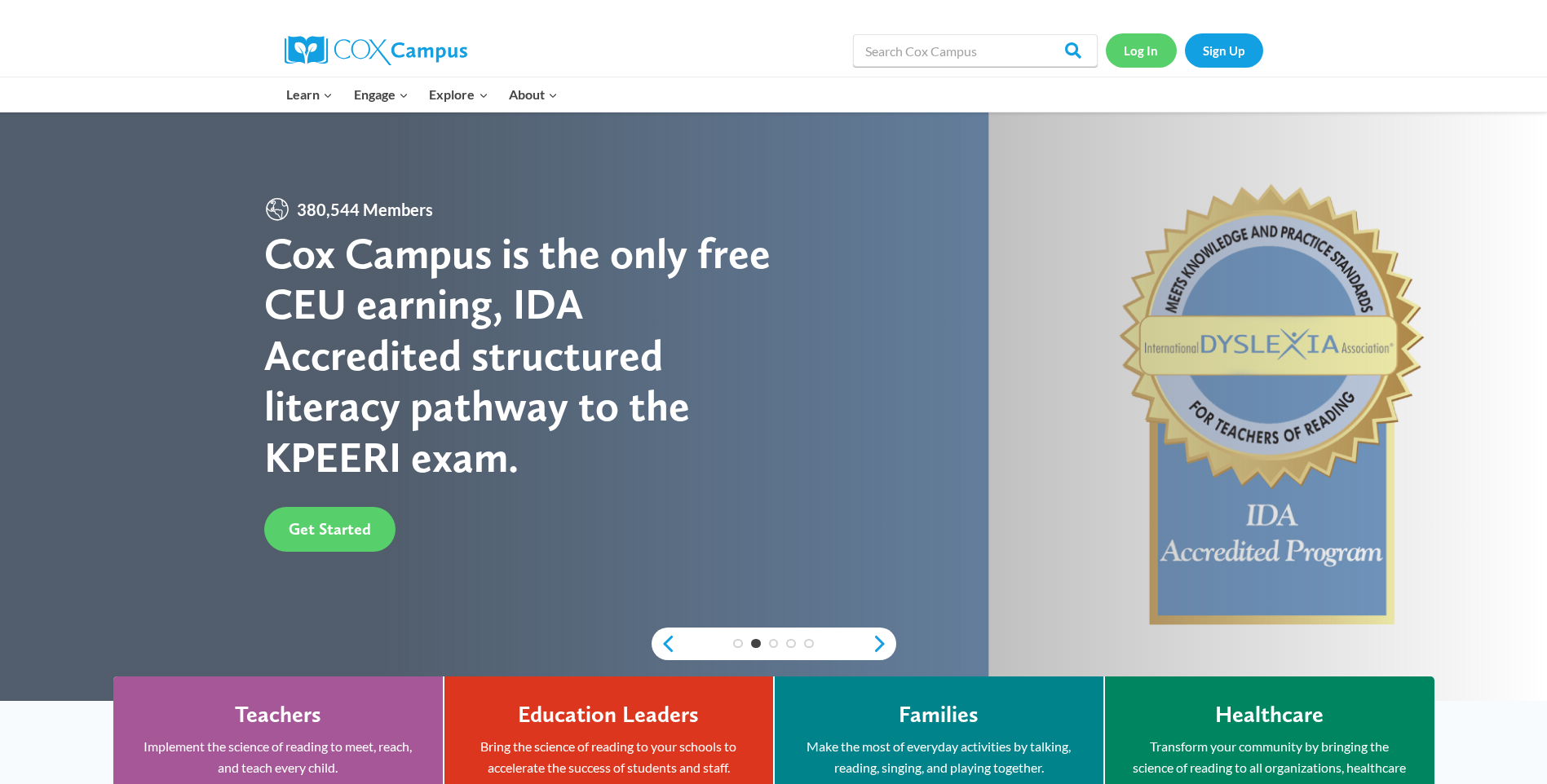
click at [1147, 55] on link "Log In" at bounding box center [1141, 50] width 71 height 34
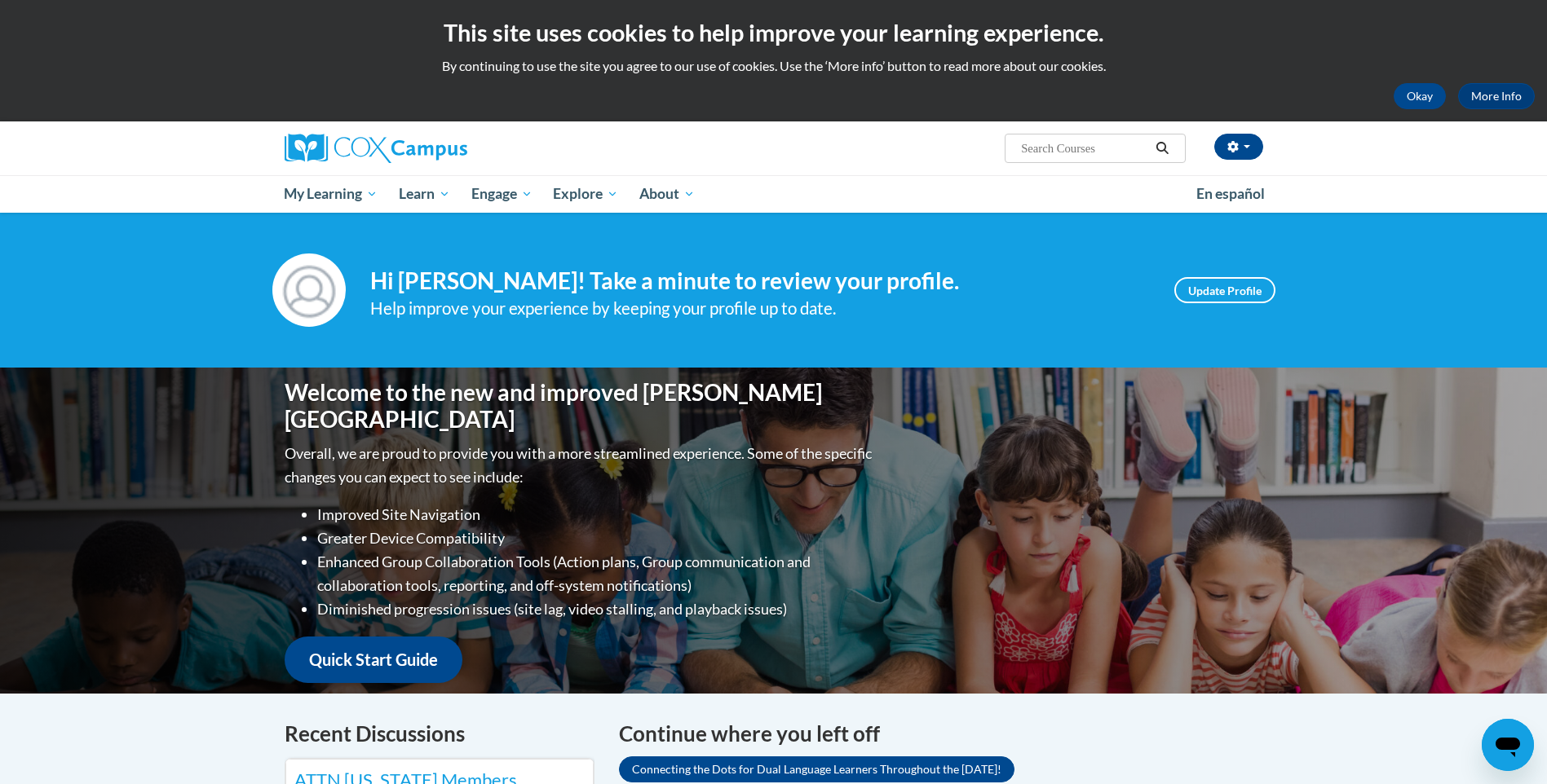
click at [1165, 149] on icon "Search" at bounding box center [1162, 148] width 12 height 12
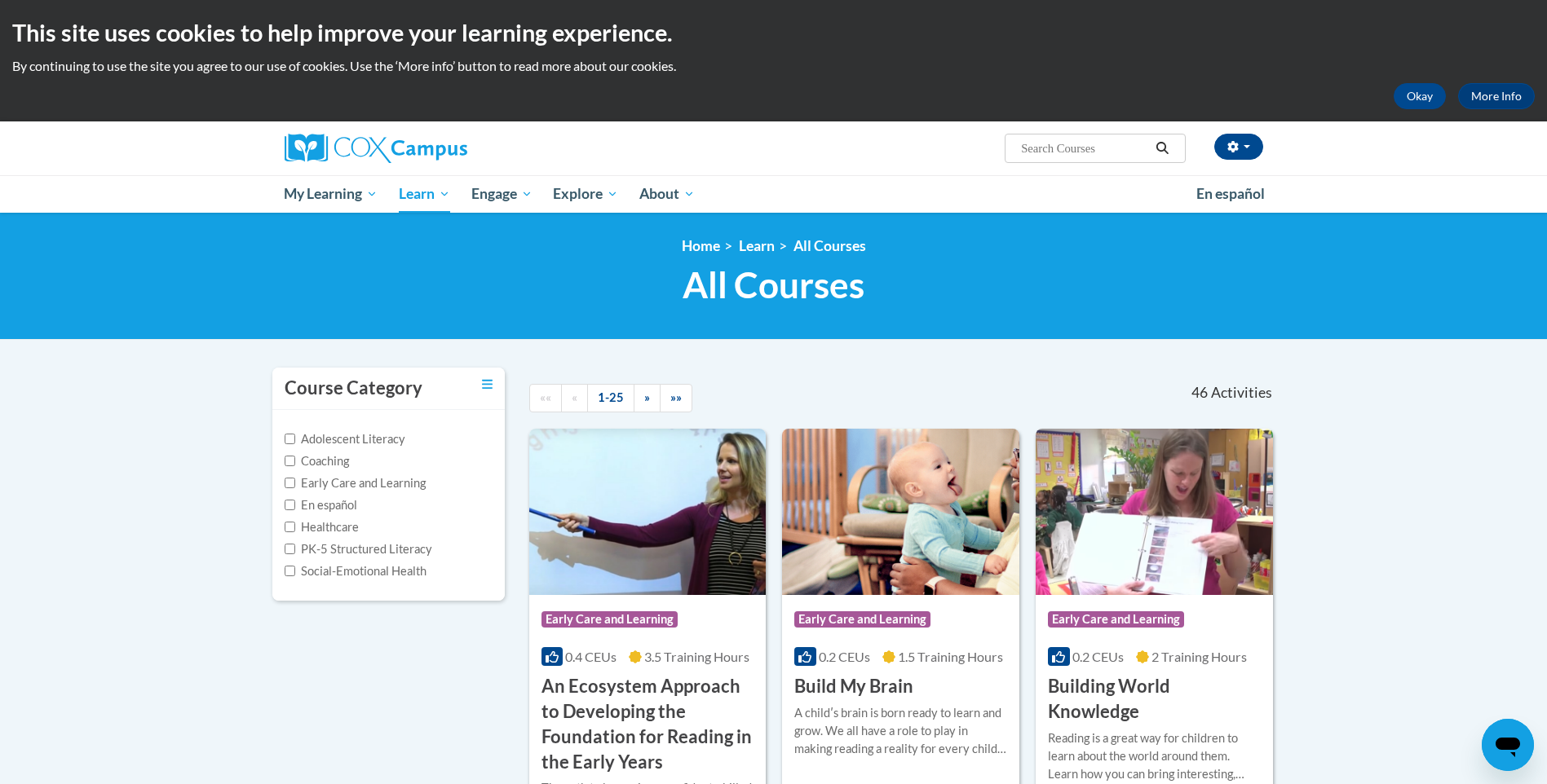
click at [405, 485] on label "Early Care and Learning" at bounding box center [356, 483] width 141 height 18
click at [295, 485] on input "Early Care and Learning" at bounding box center [290, 483] width 10 height 10
checkbox input "true"
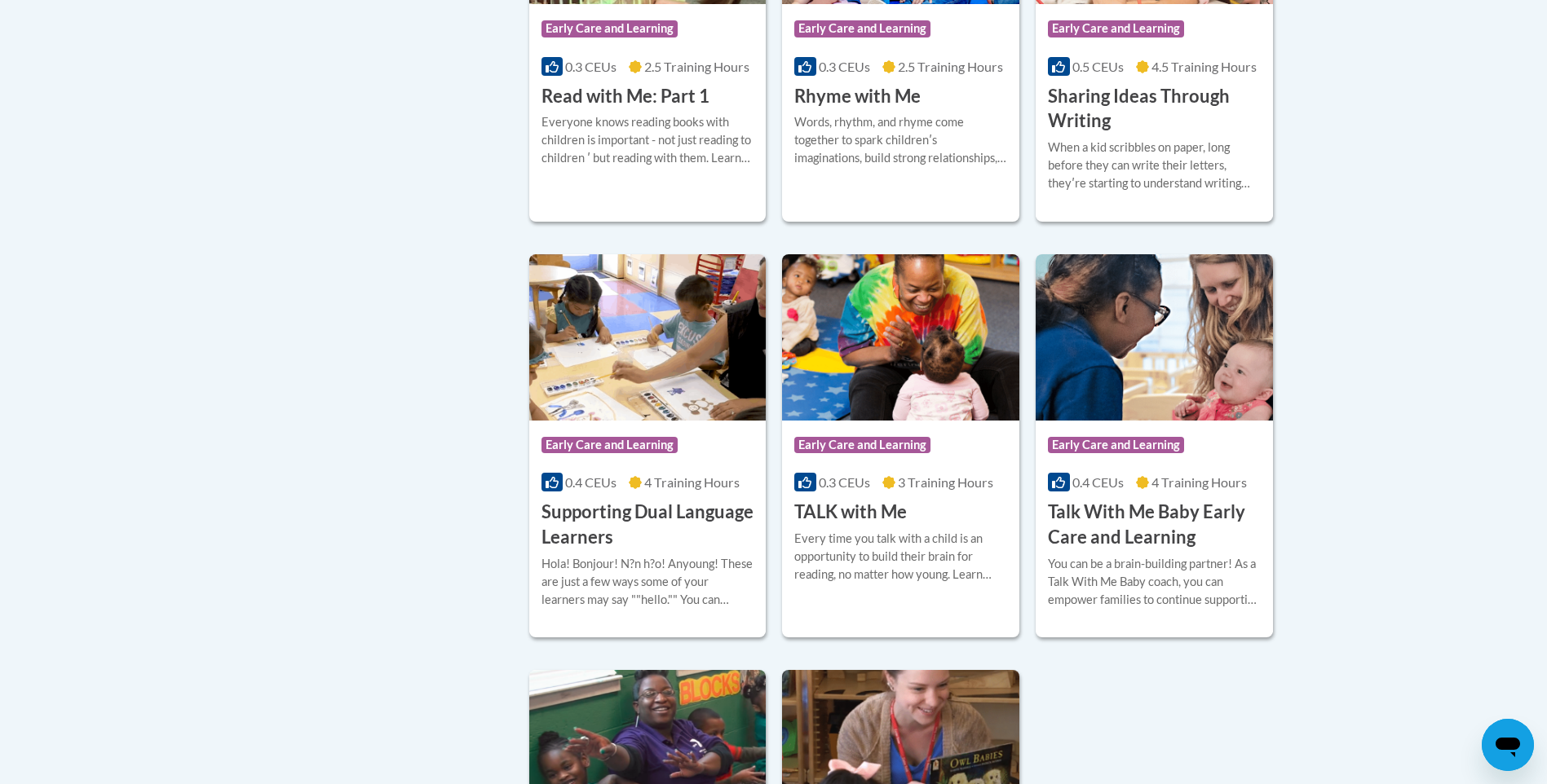
scroll to position [1956, 0]
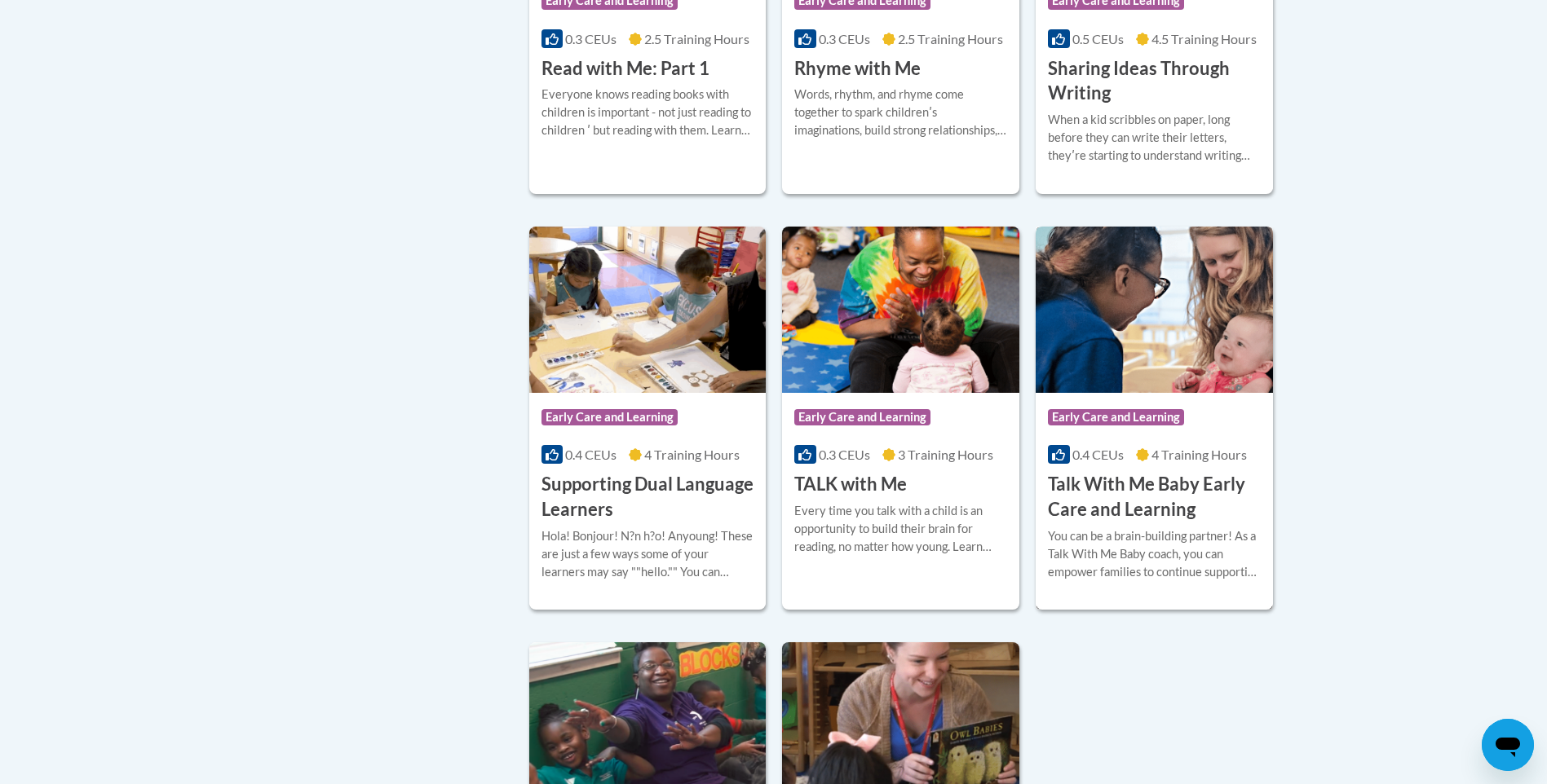
click at [1073, 507] on h3 "Talk With Me Baby Early Care and Learning" at bounding box center [1154, 497] width 213 height 51
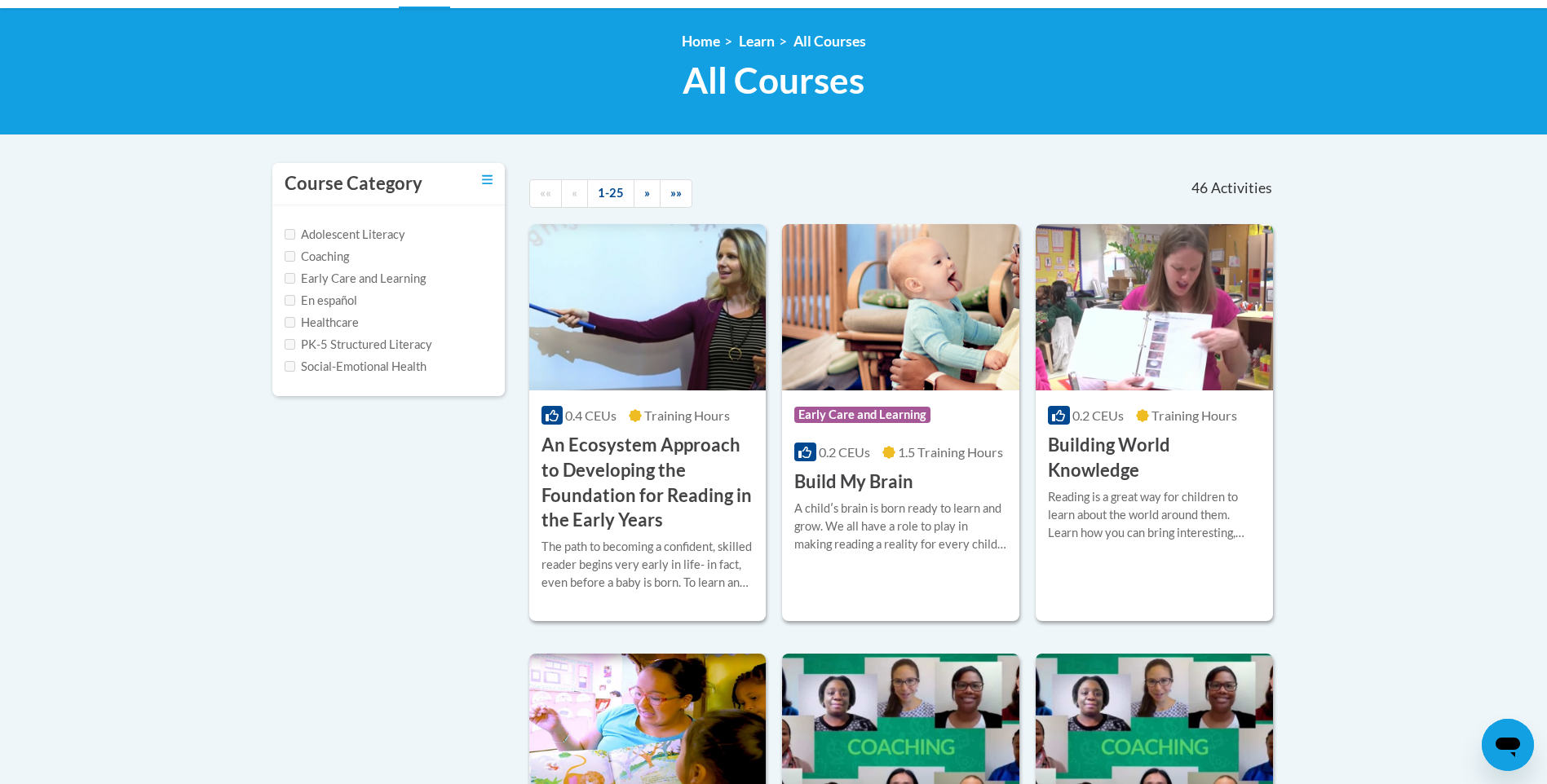
click at [356, 279] on label "Early Care and Learning" at bounding box center [356, 278] width 141 height 18
click at [295, 279] on input "Early Care and Learning" at bounding box center [290, 278] width 10 height 10
checkbox input "true"
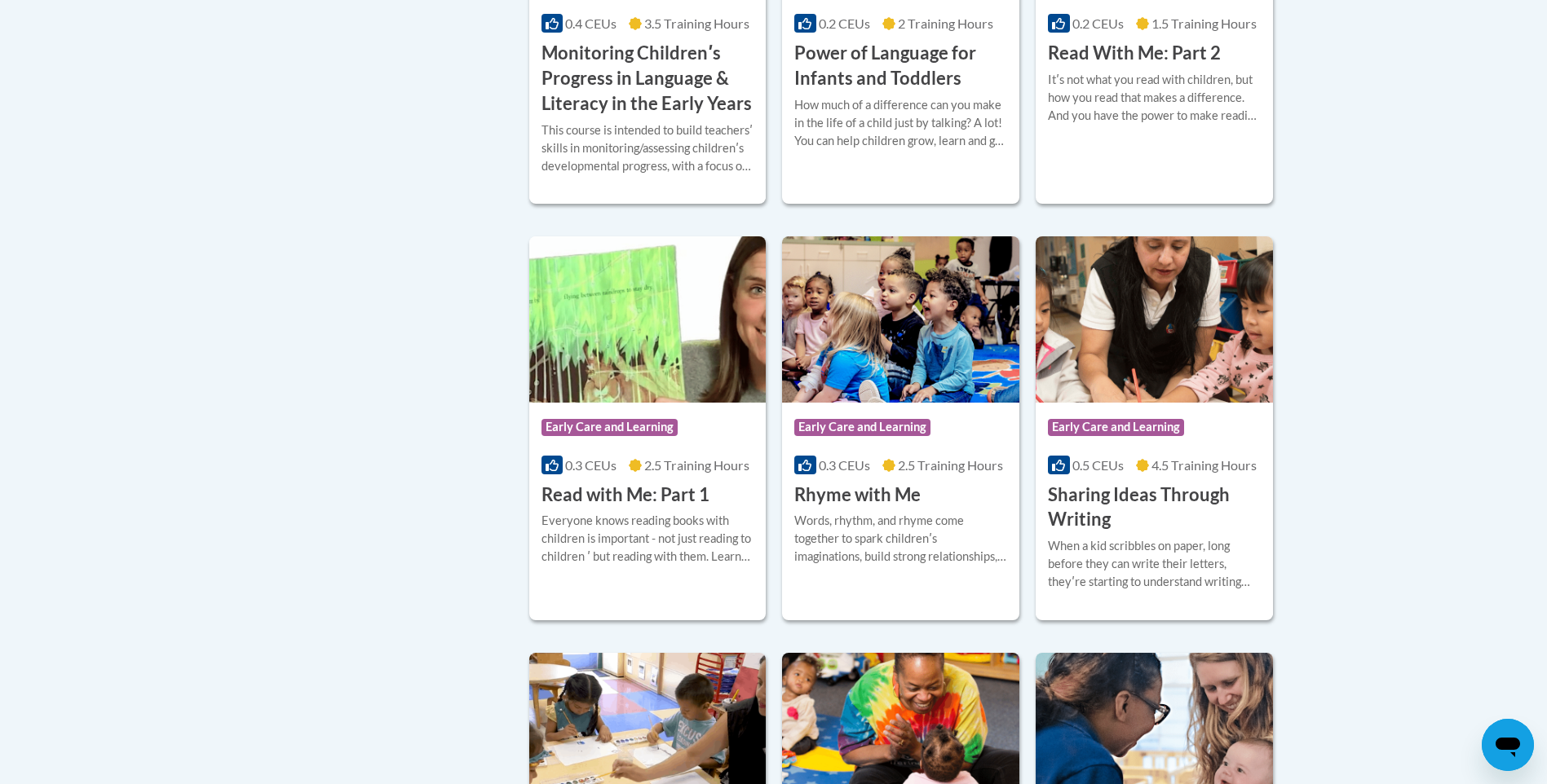
scroll to position [1509, 0]
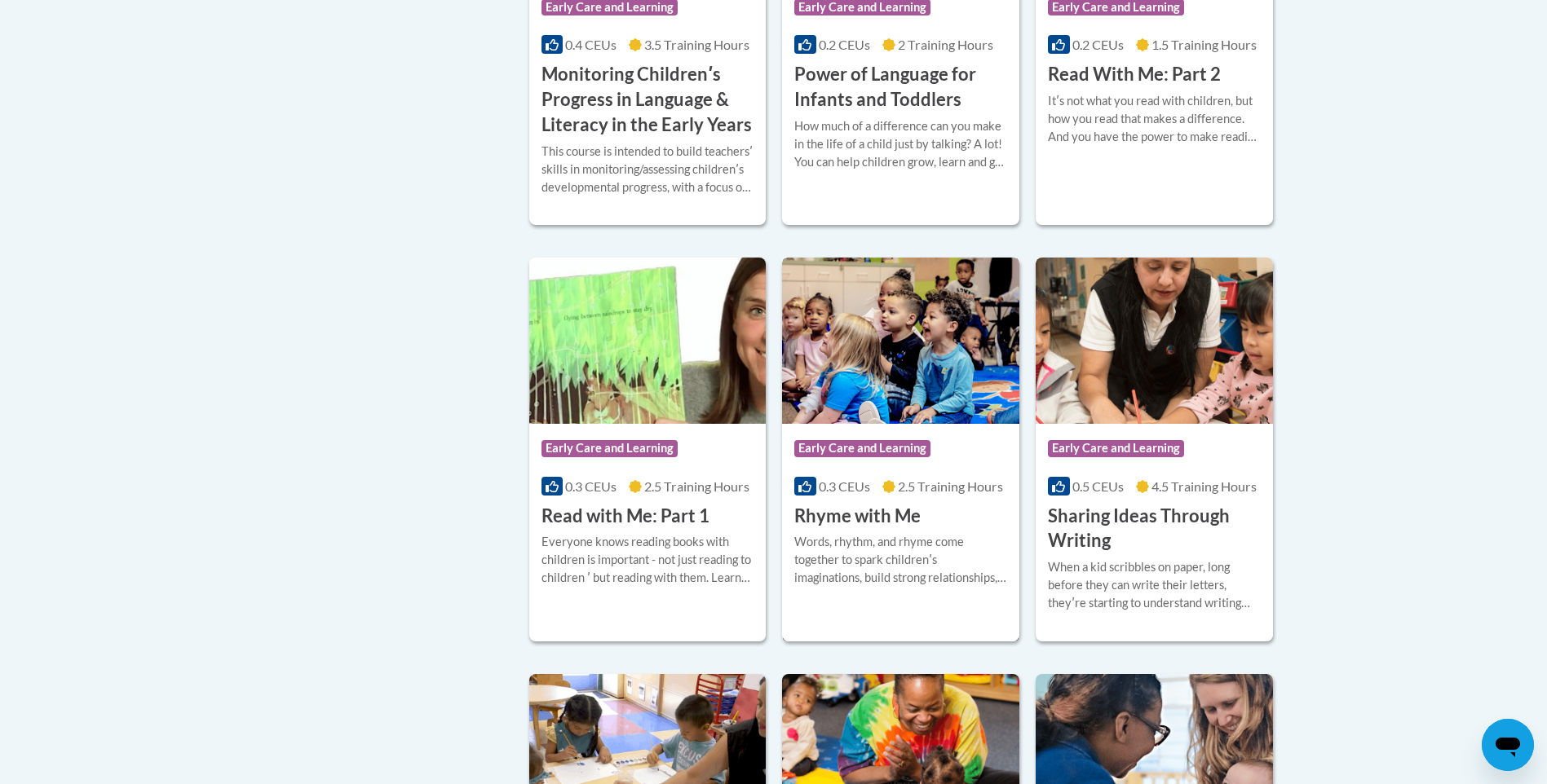
click at [911, 529] on h3 "Rhyme with Me" at bounding box center [857, 515] width 127 height 25
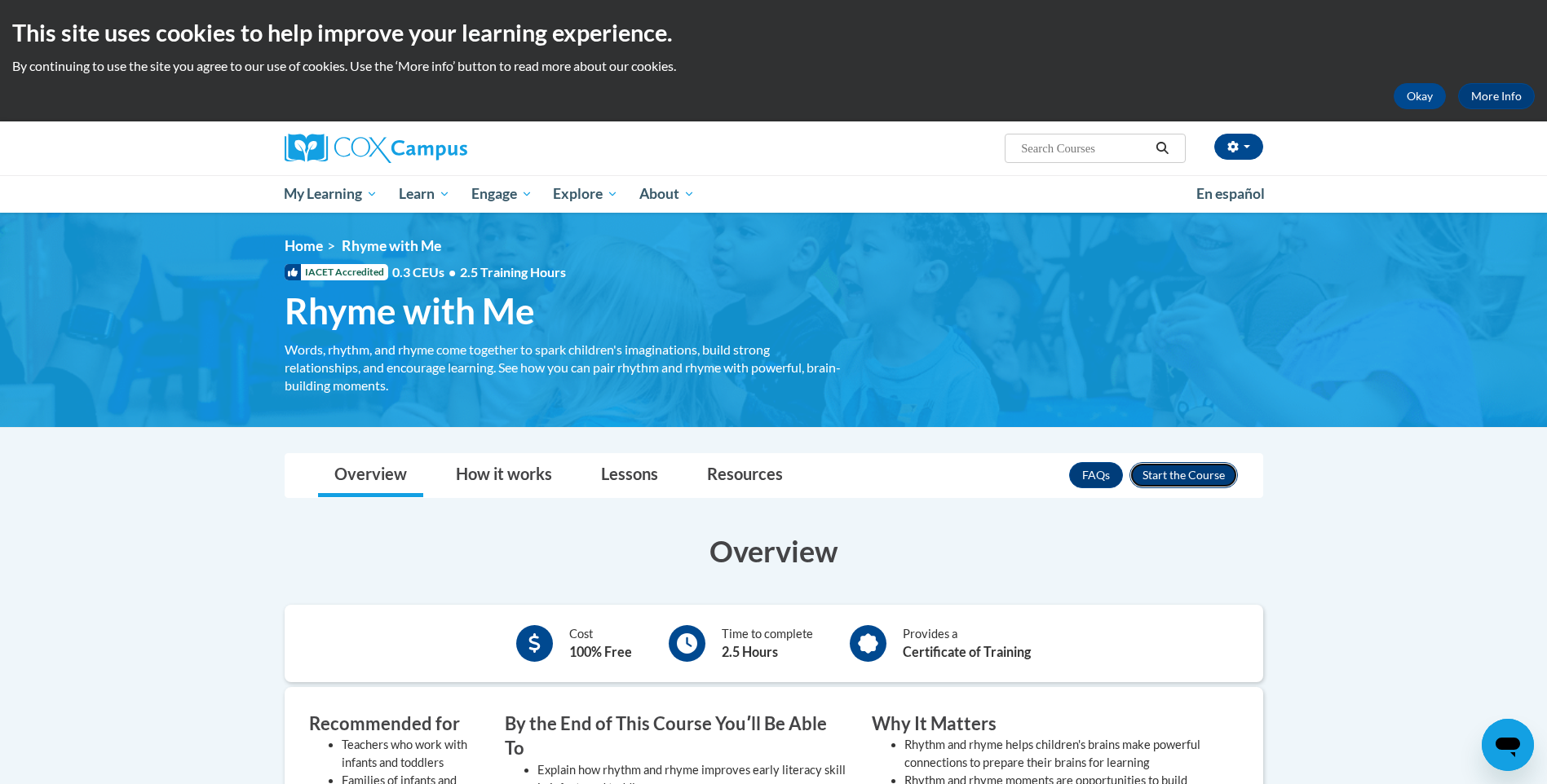
click at [1192, 478] on button "Enroll" at bounding box center [1184, 475] width 108 height 26
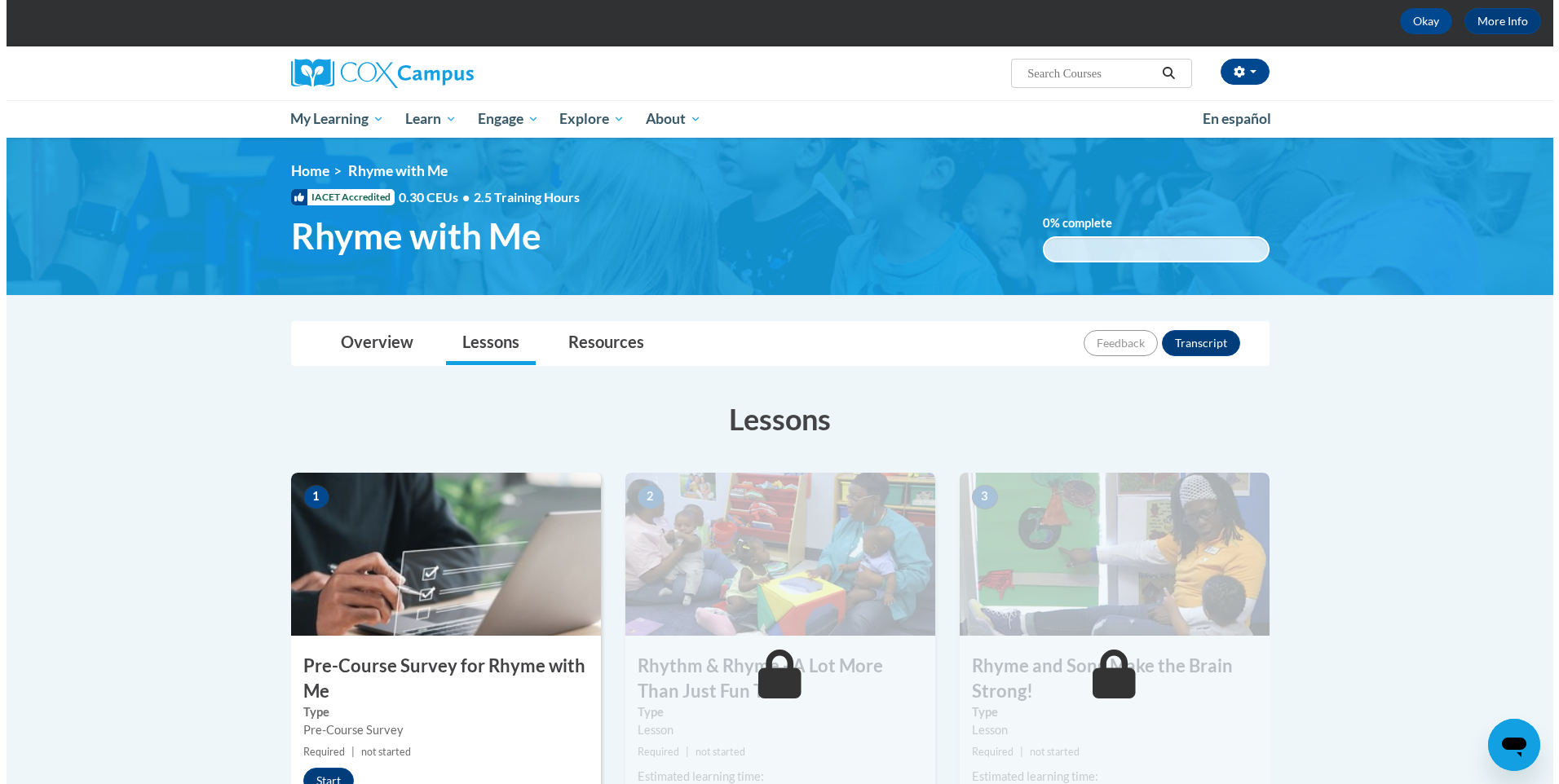
scroll to position [326, 0]
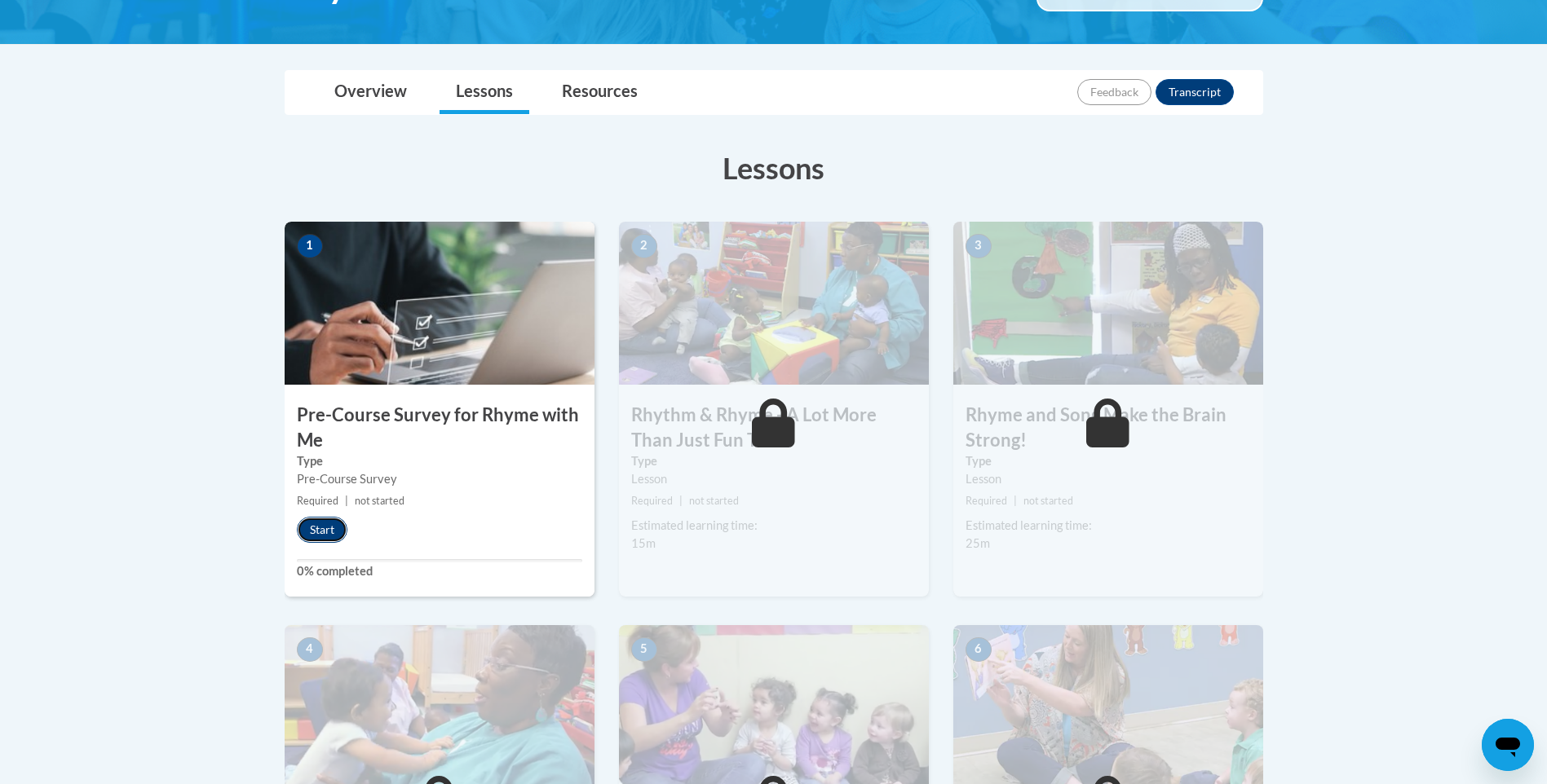
click at [311, 531] on button "Start" at bounding box center [322, 529] width 51 height 26
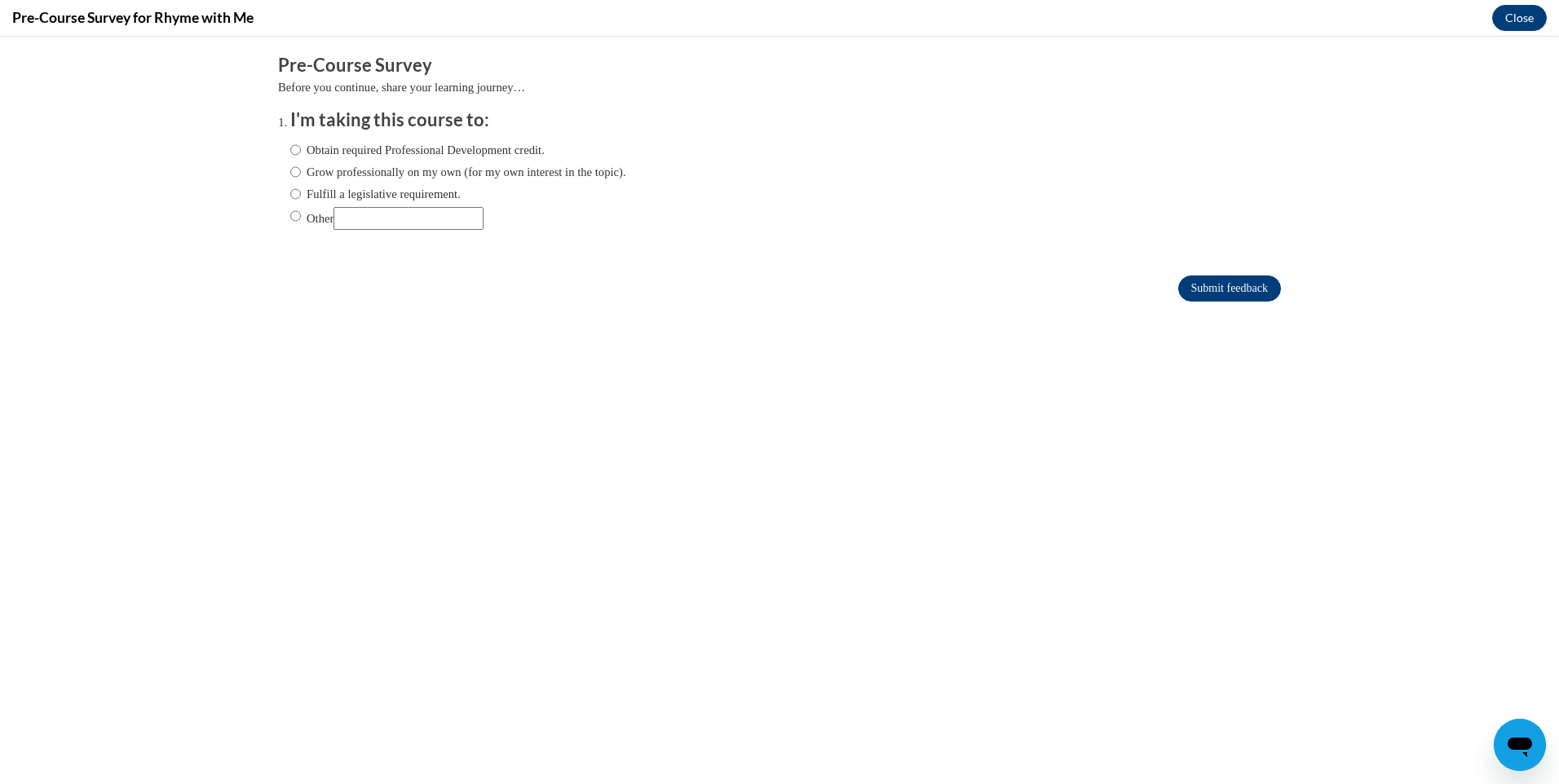
scroll to position [0, 0]
click at [1219, 296] on input "Submit feedback" at bounding box center [1228, 288] width 102 height 26
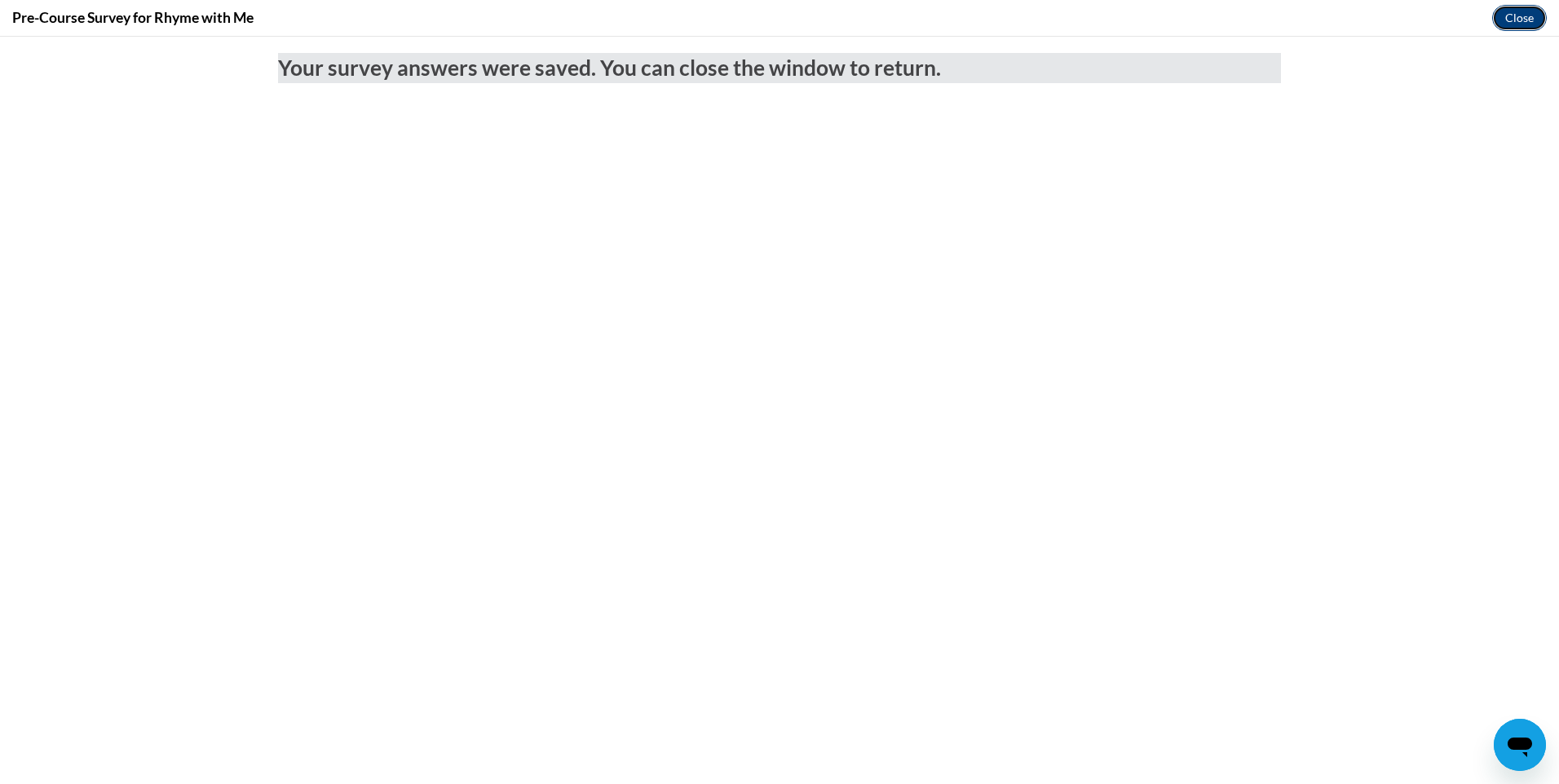
click at [1518, 14] on button "Close" at bounding box center [1519, 18] width 54 height 26
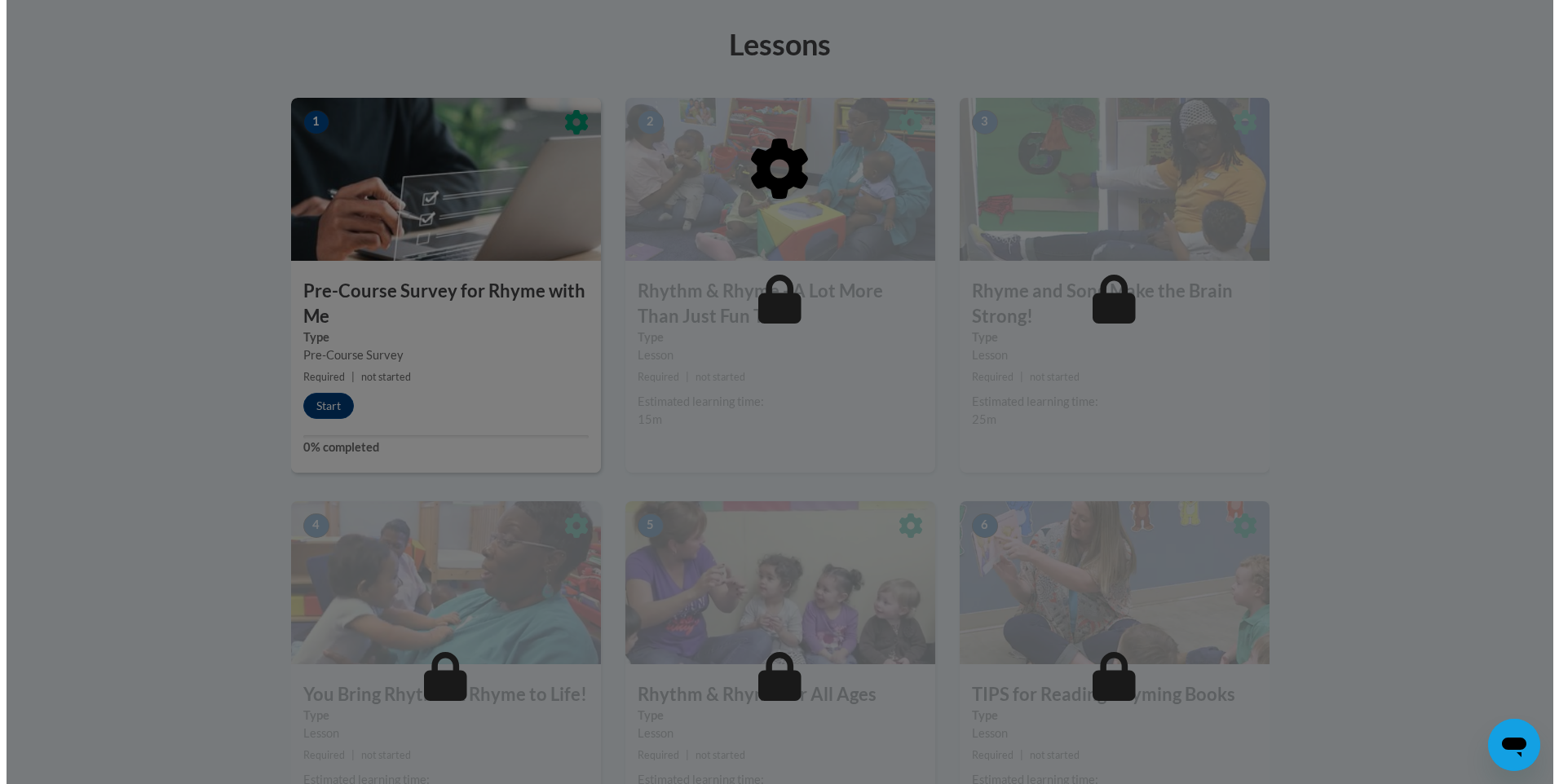
scroll to position [489, 0]
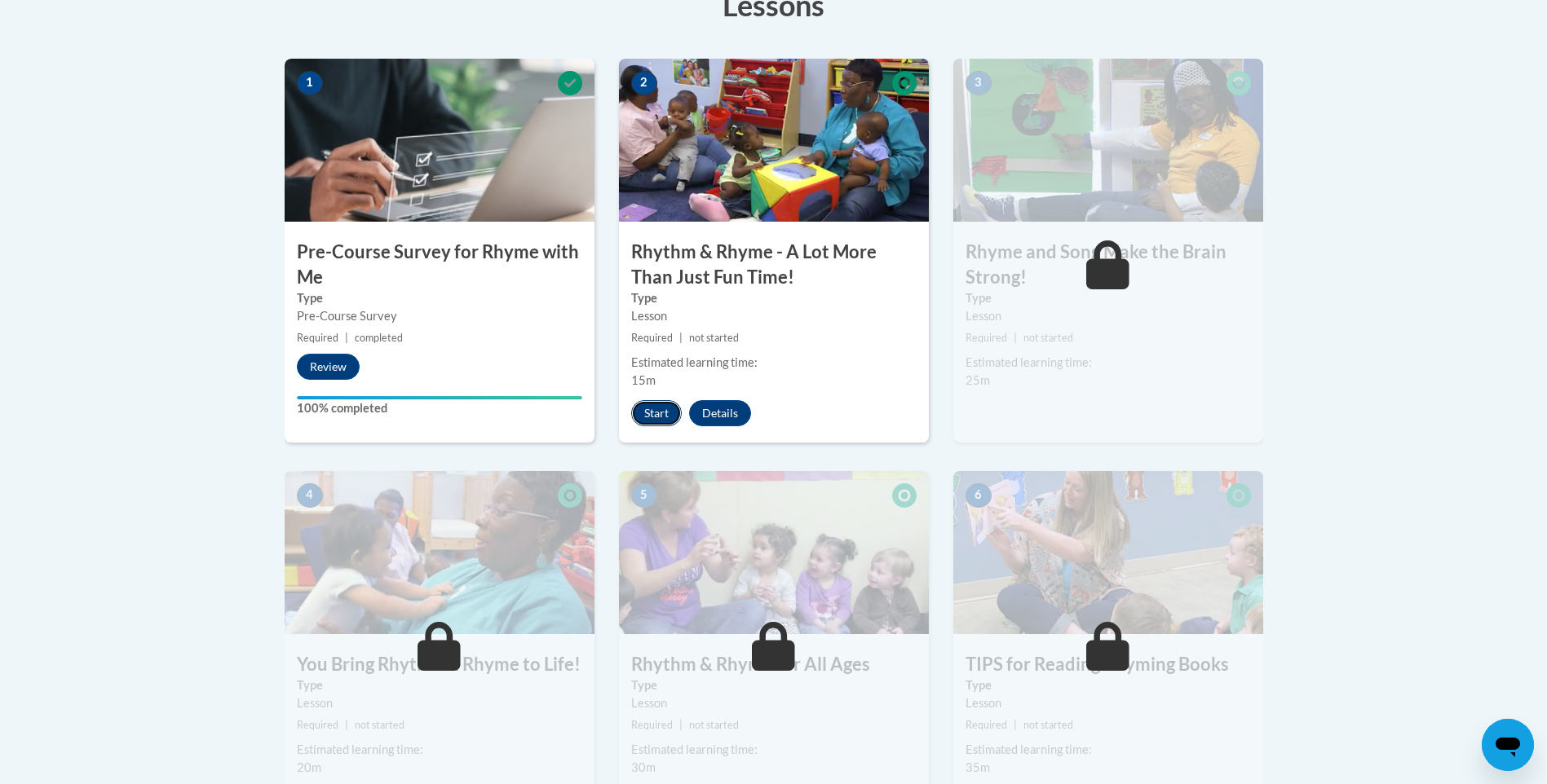
click at [660, 408] on button "Start" at bounding box center [656, 413] width 51 height 26
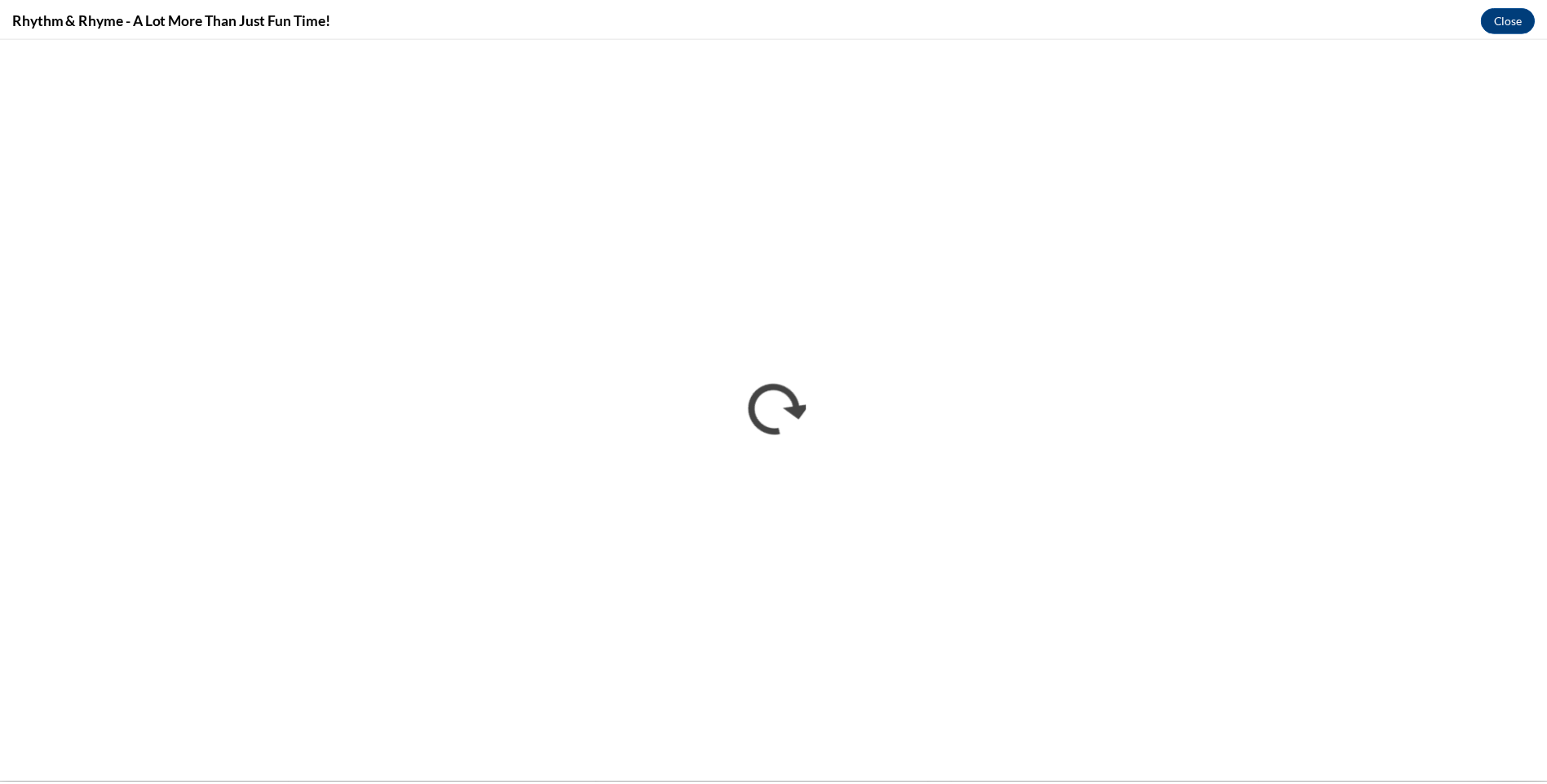
scroll to position [0, 0]
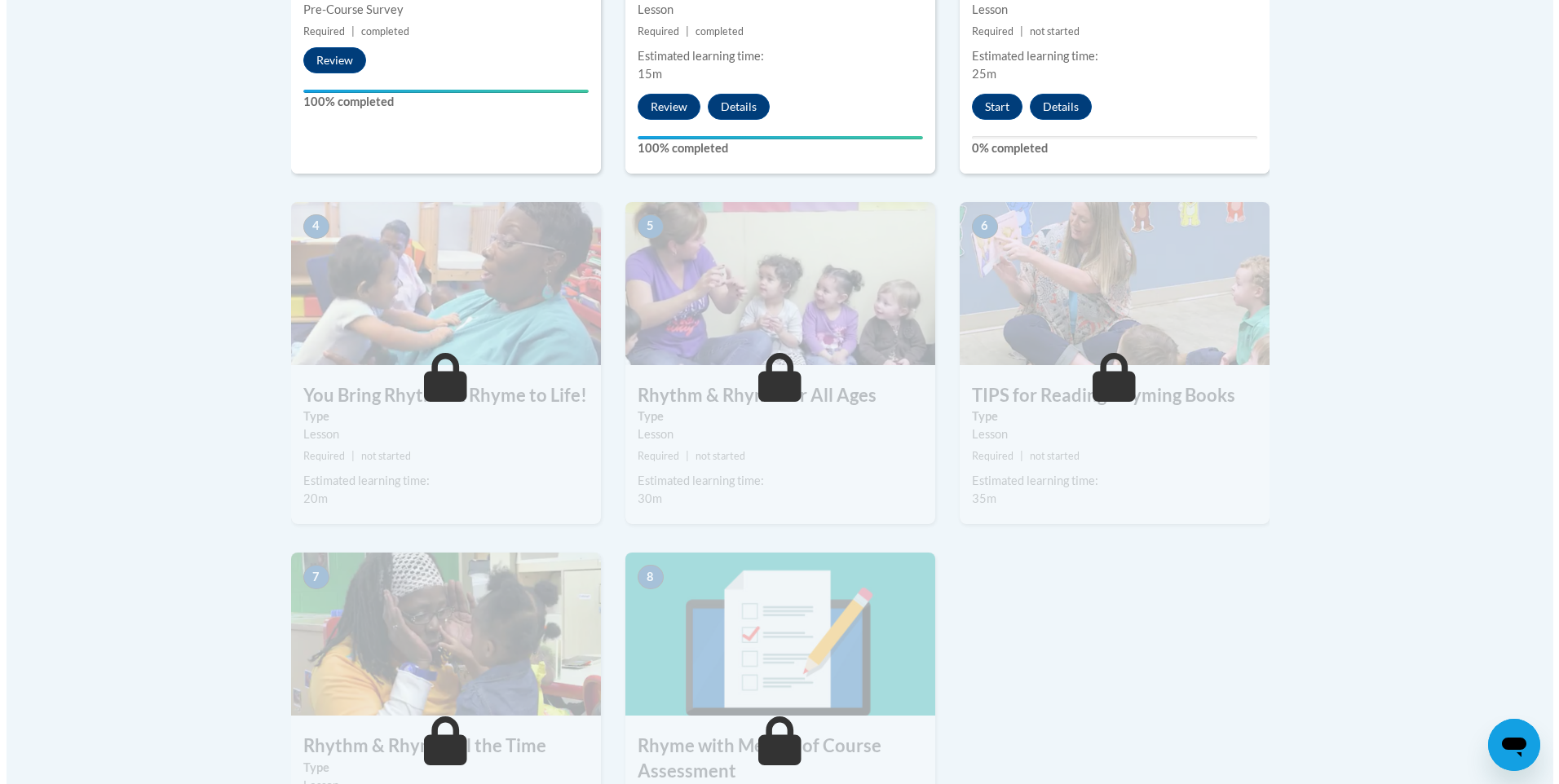
scroll to position [787, 0]
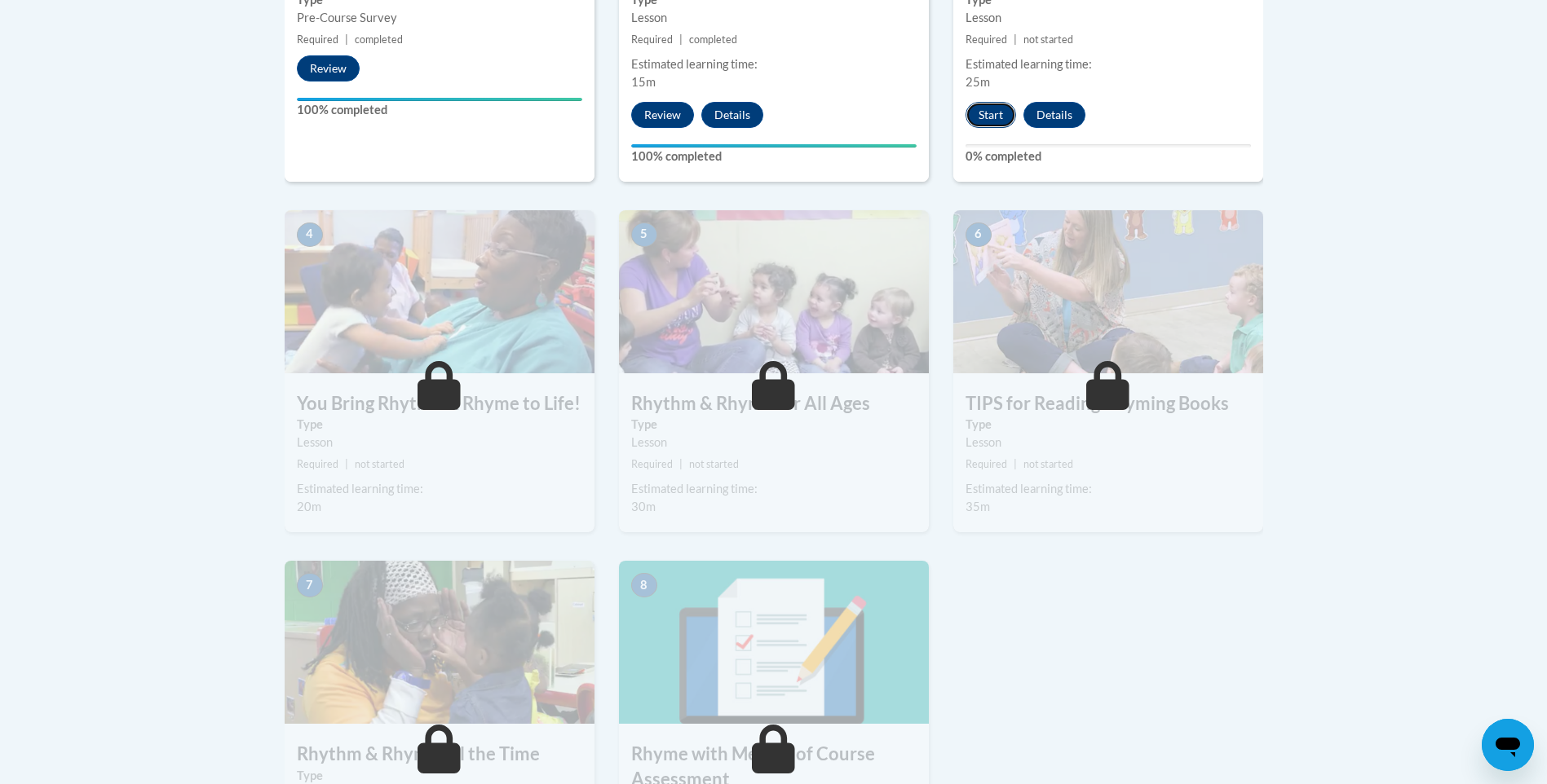
click at [990, 102] on button "Start" at bounding box center [990, 114] width 51 height 26
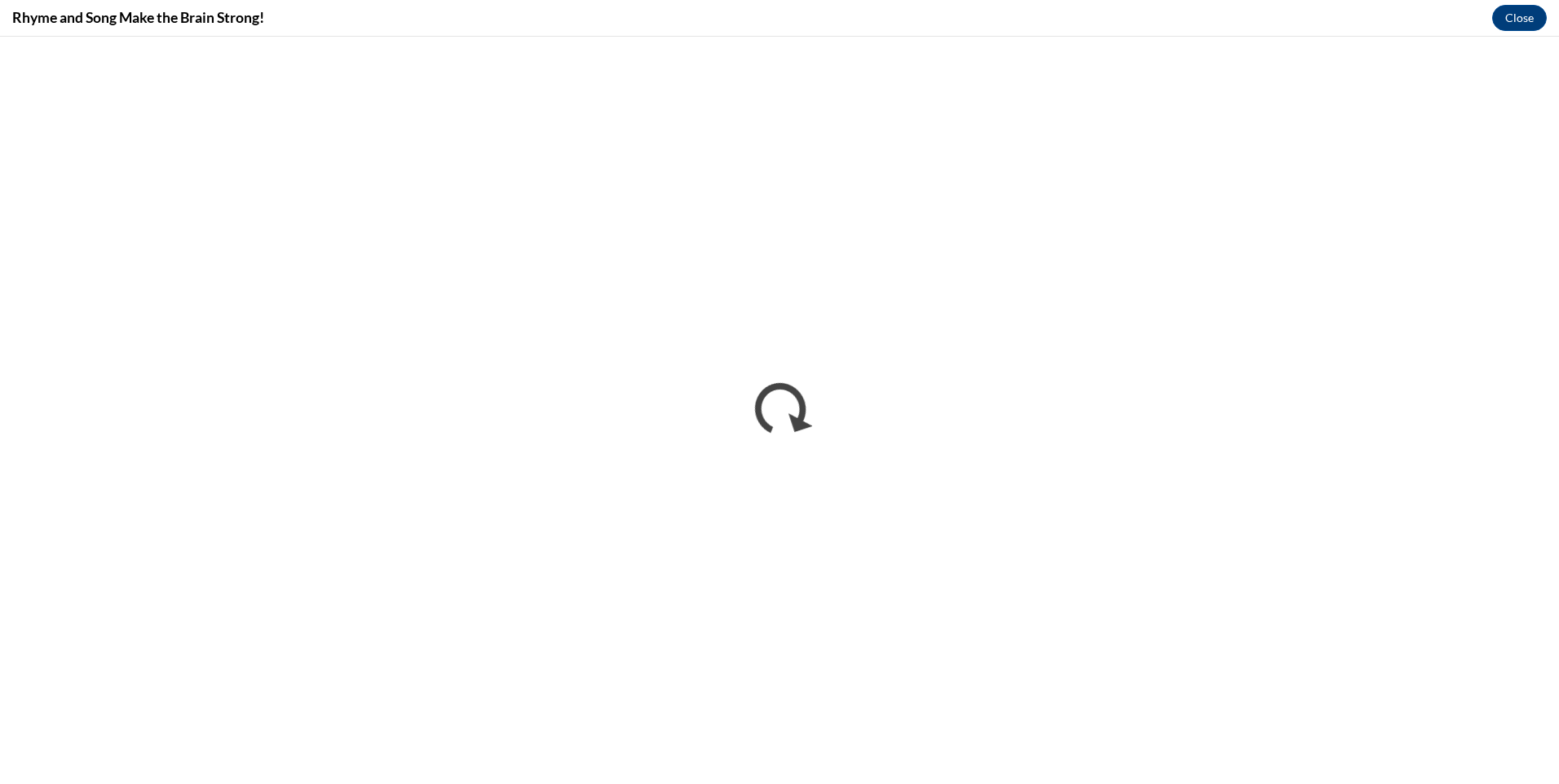
scroll to position [0, 0]
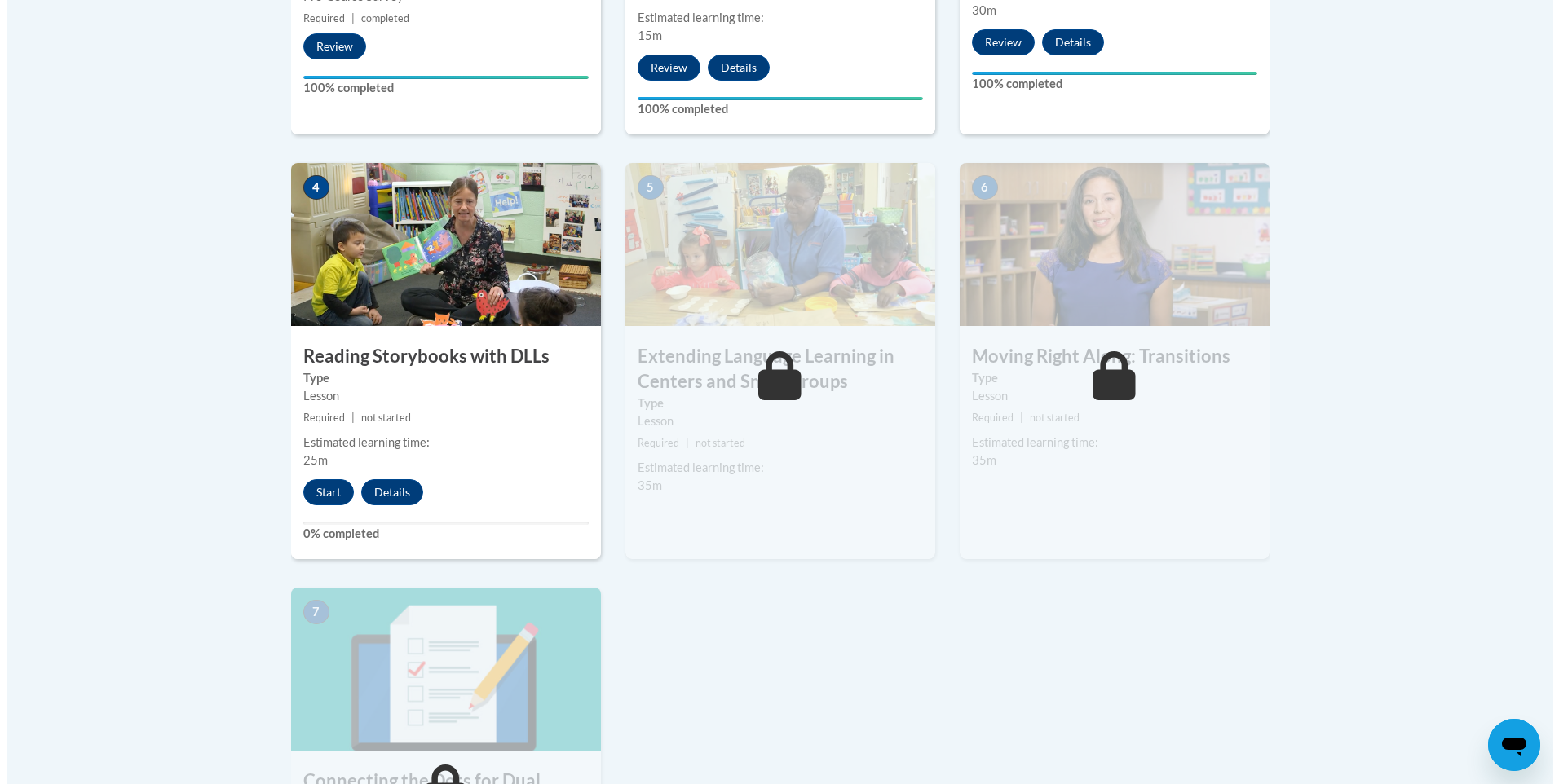
scroll to position [897, 0]
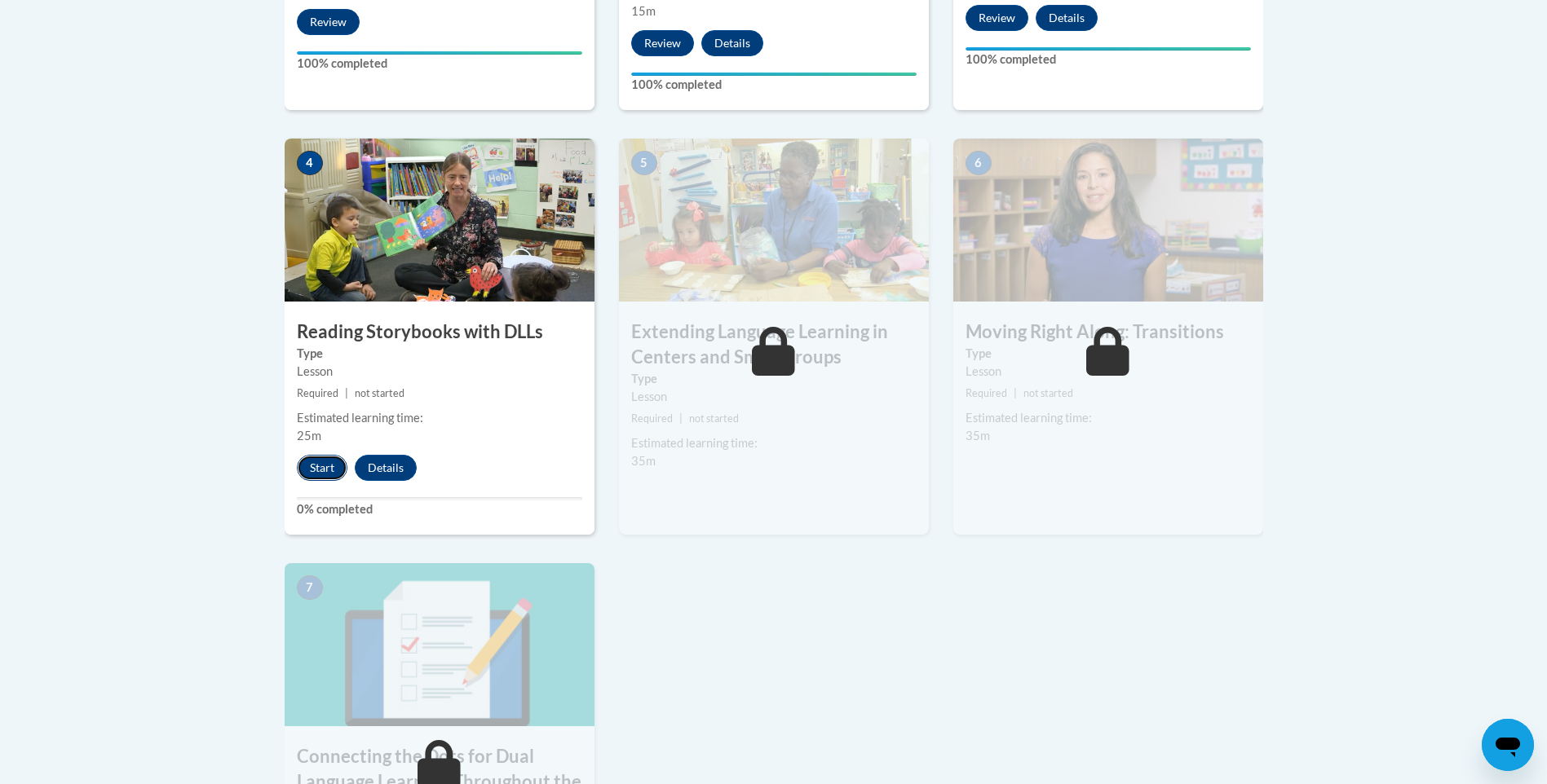
click at [316, 471] on button "Start" at bounding box center [322, 467] width 51 height 26
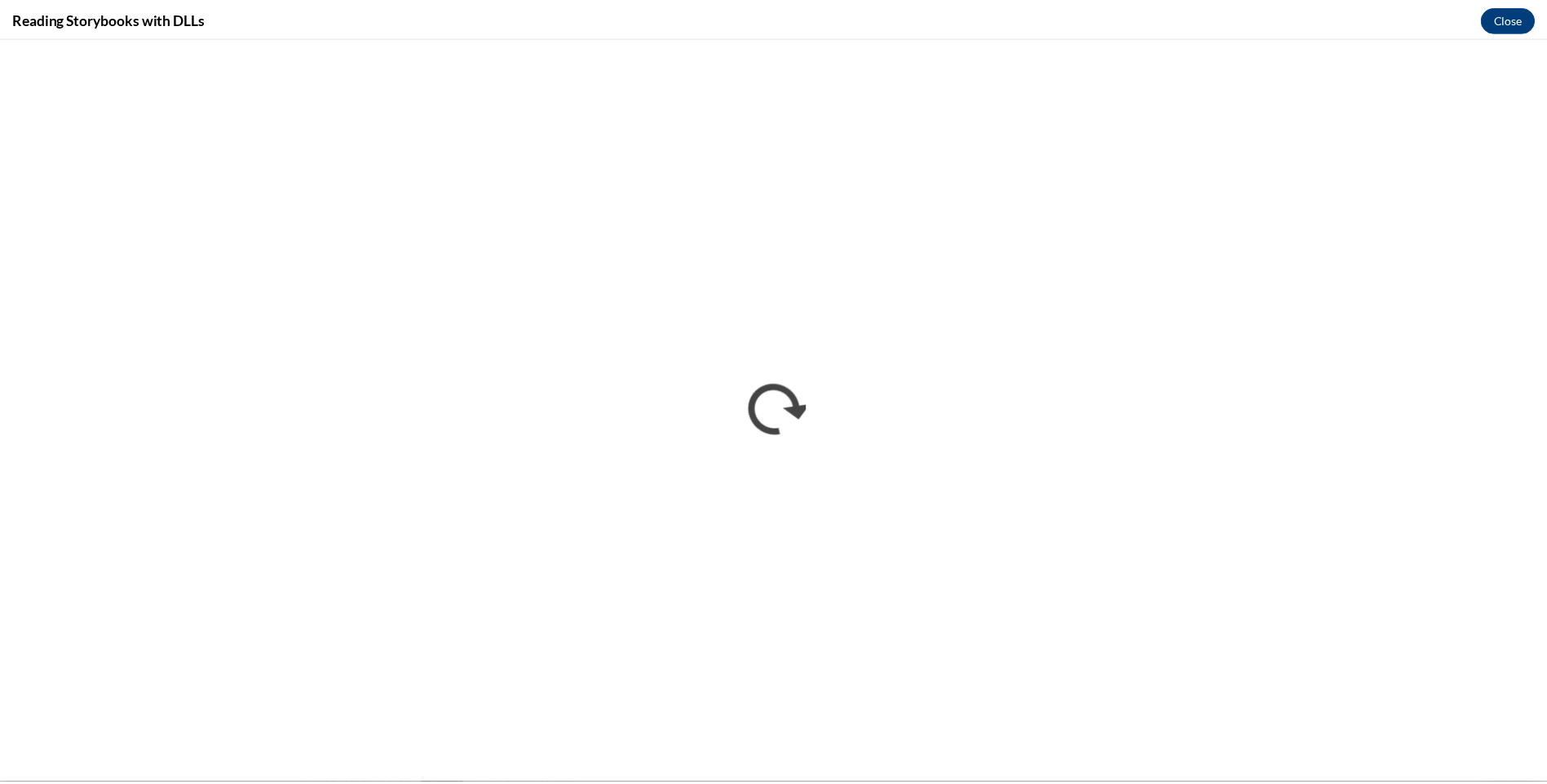
scroll to position [0, 0]
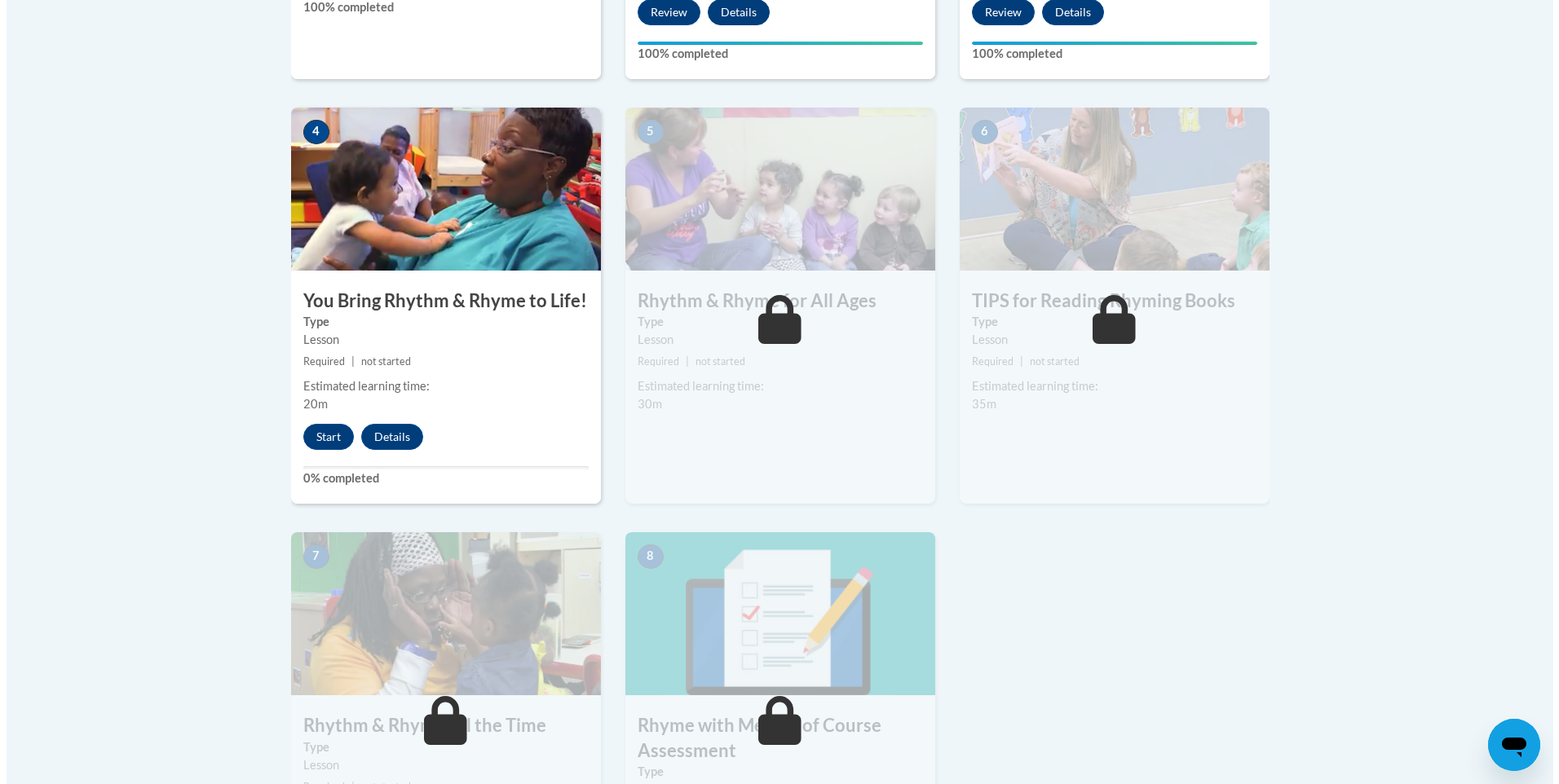
scroll to position [897, 0]
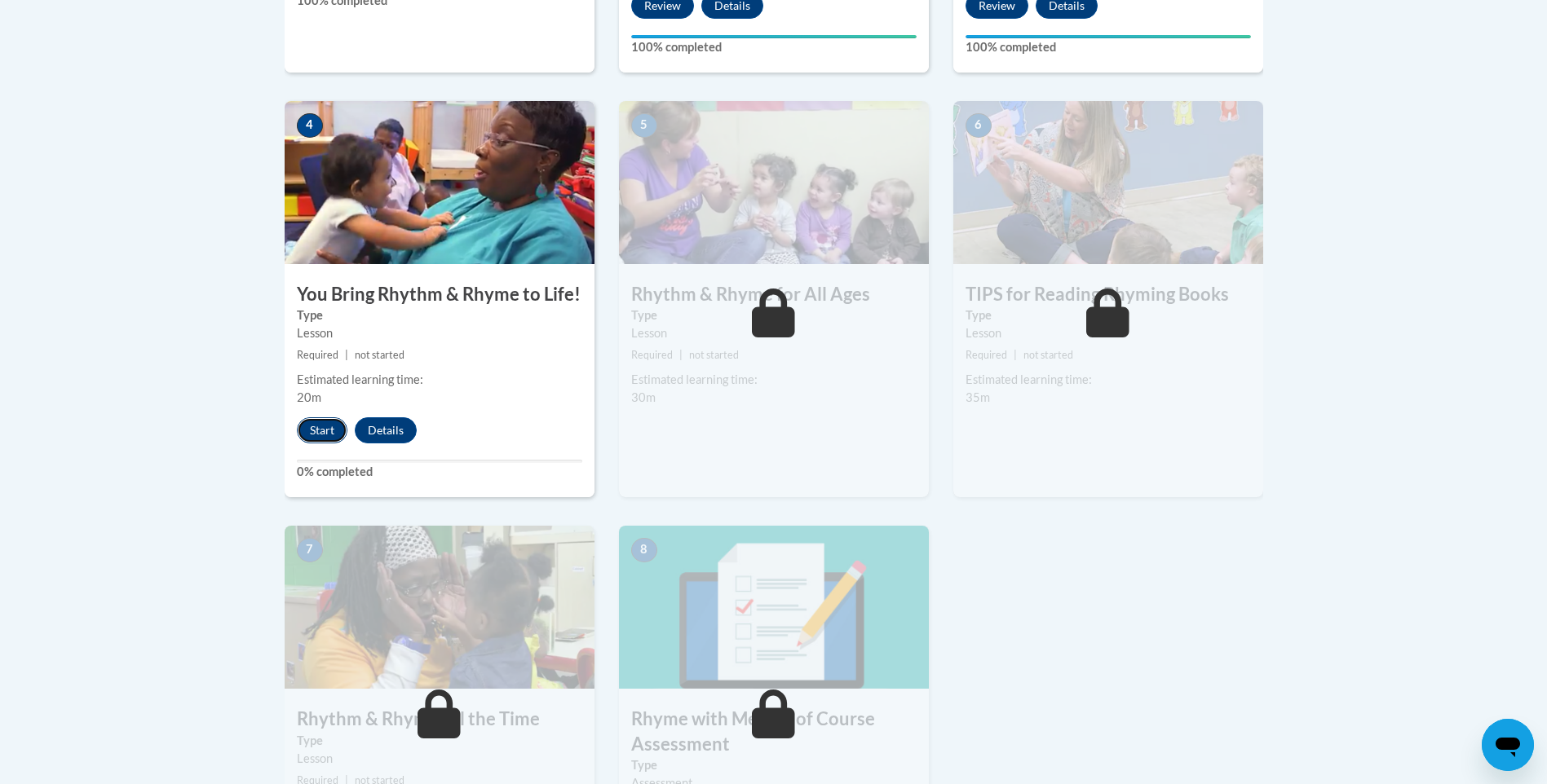
click at [331, 426] on button "Start" at bounding box center [322, 430] width 51 height 26
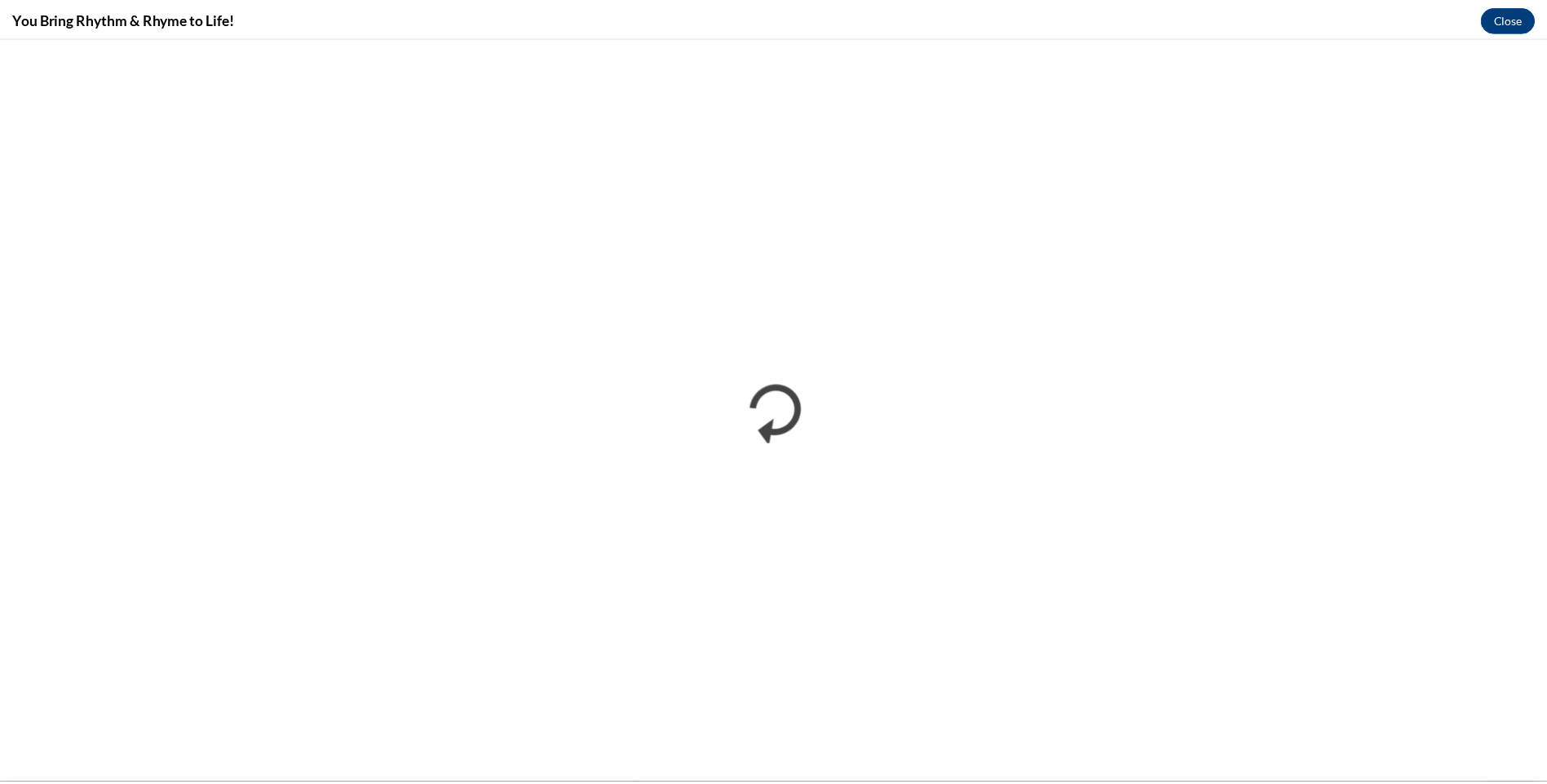
scroll to position [0, 0]
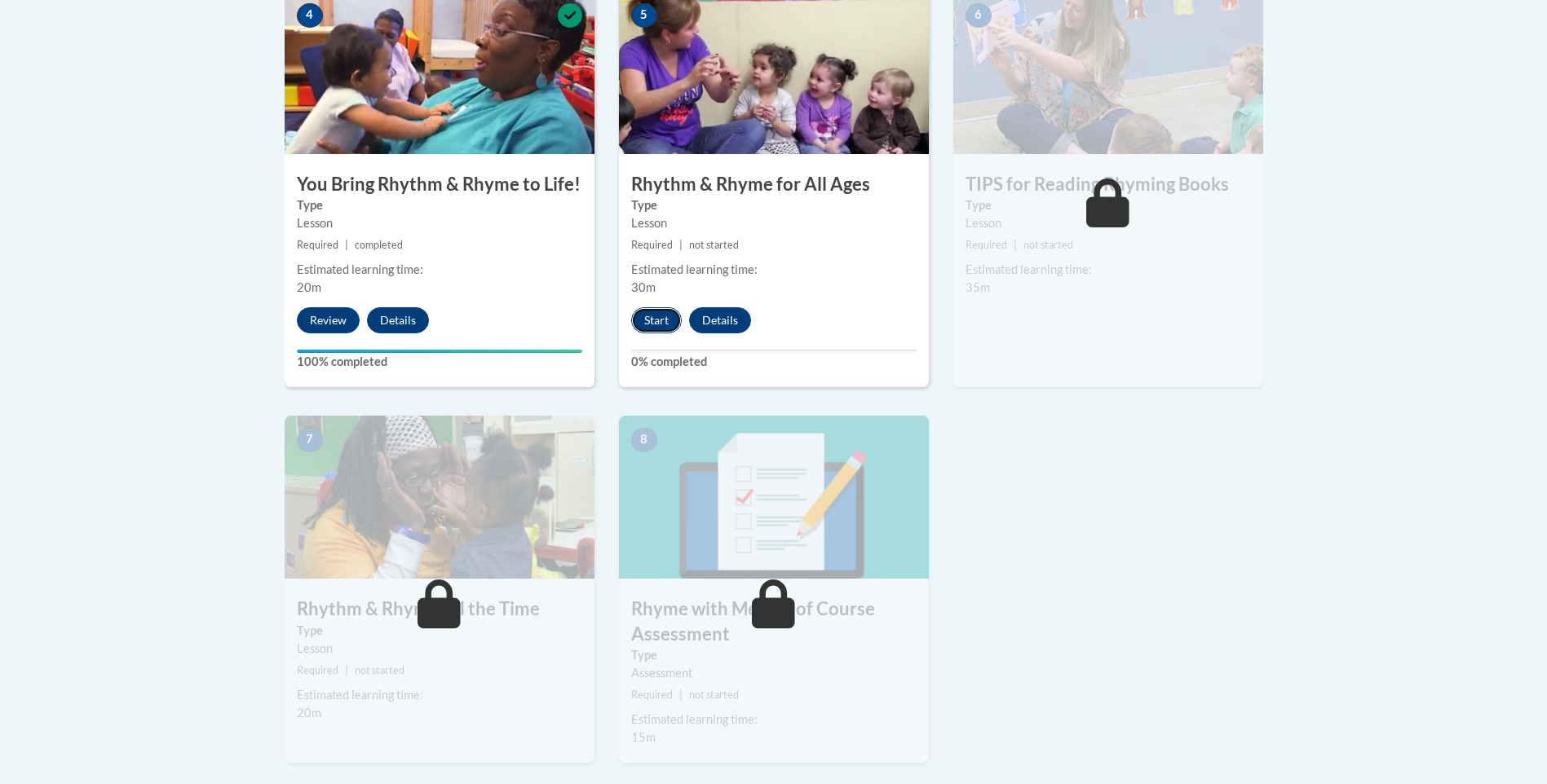
click at [649, 312] on button "Start" at bounding box center [656, 320] width 51 height 26
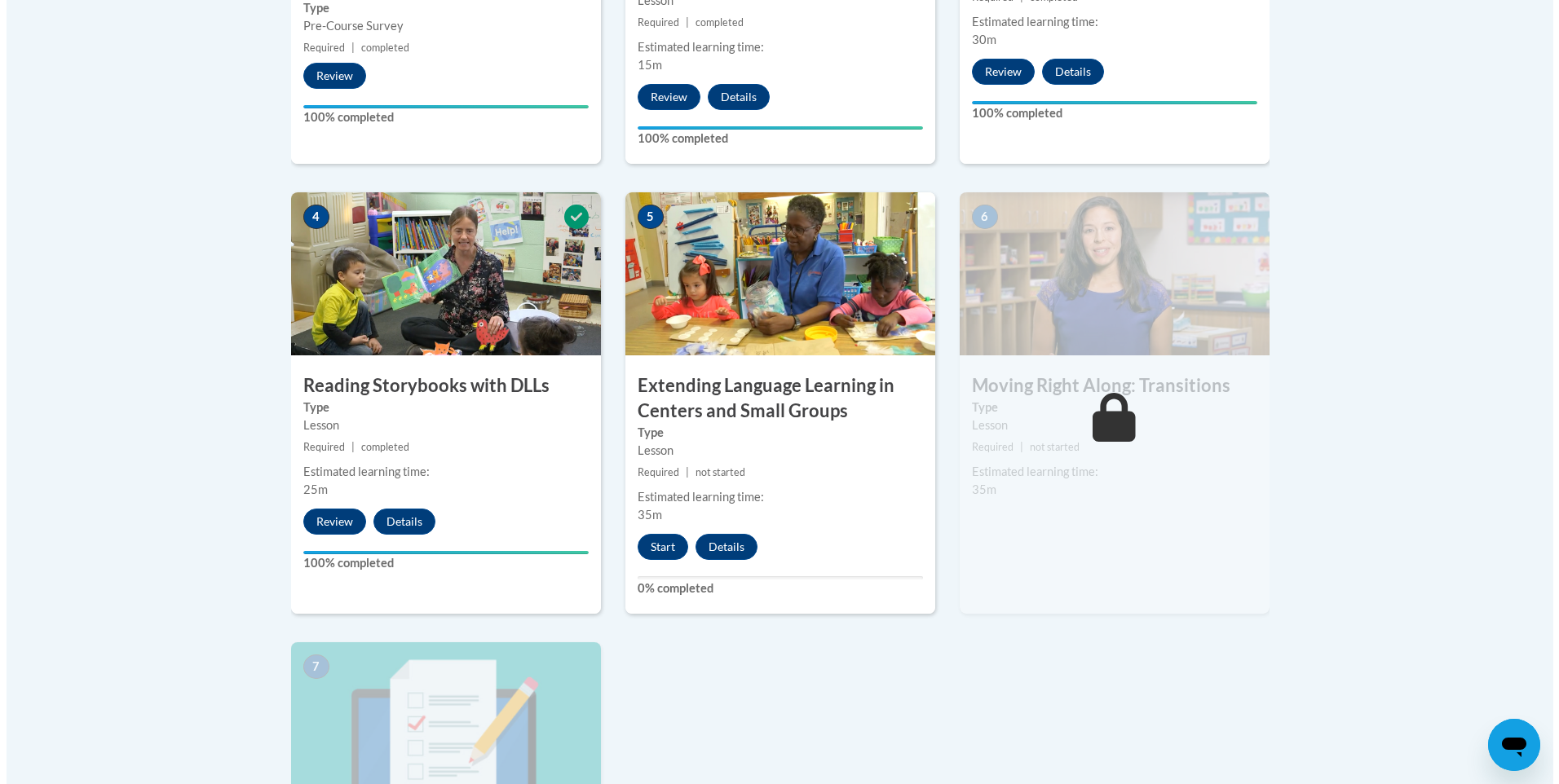
scroll to position [897, 0]
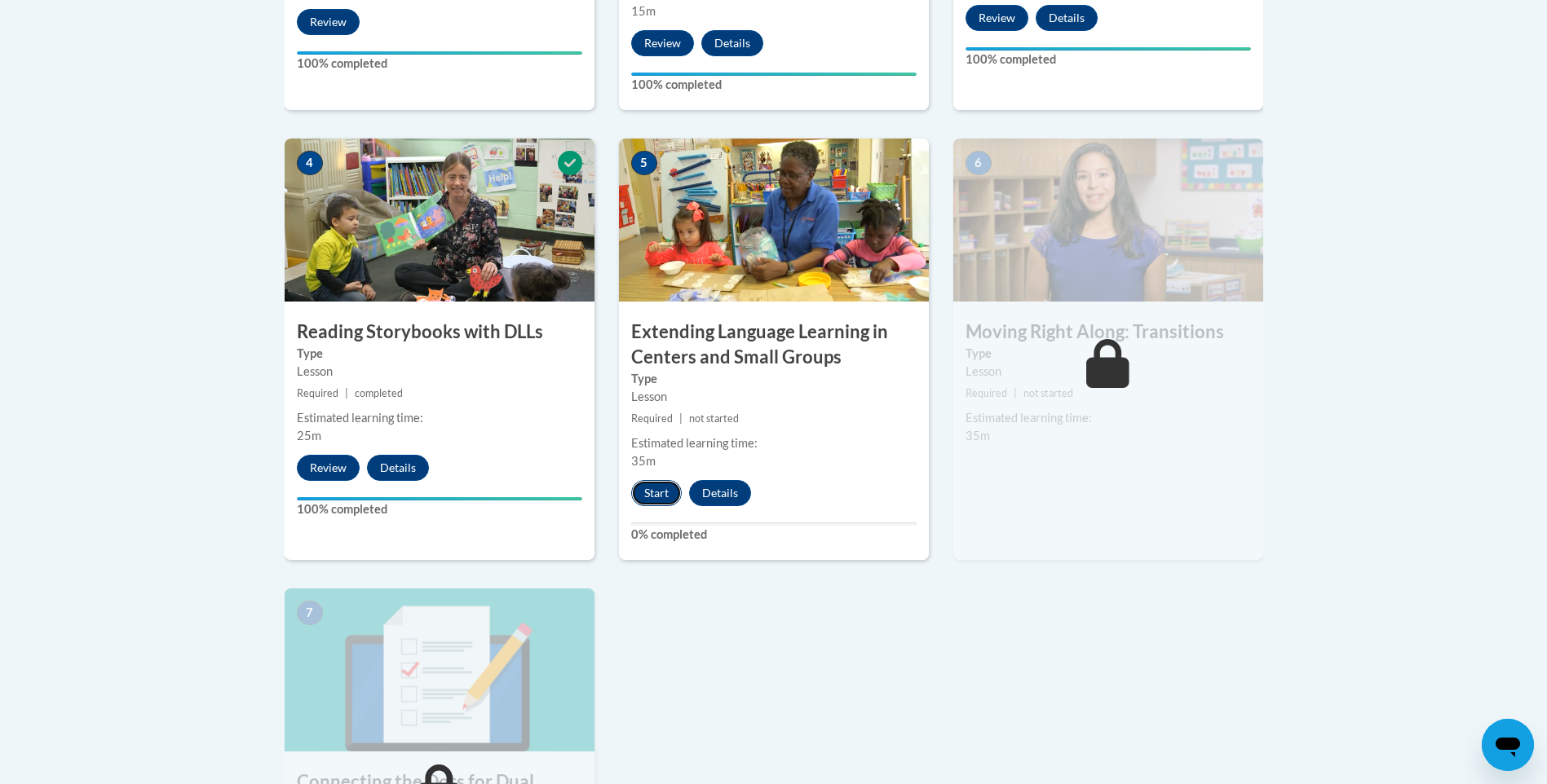
click at [655, 497] on button "Start" at bounding box center [656, 493] width 51 height 26
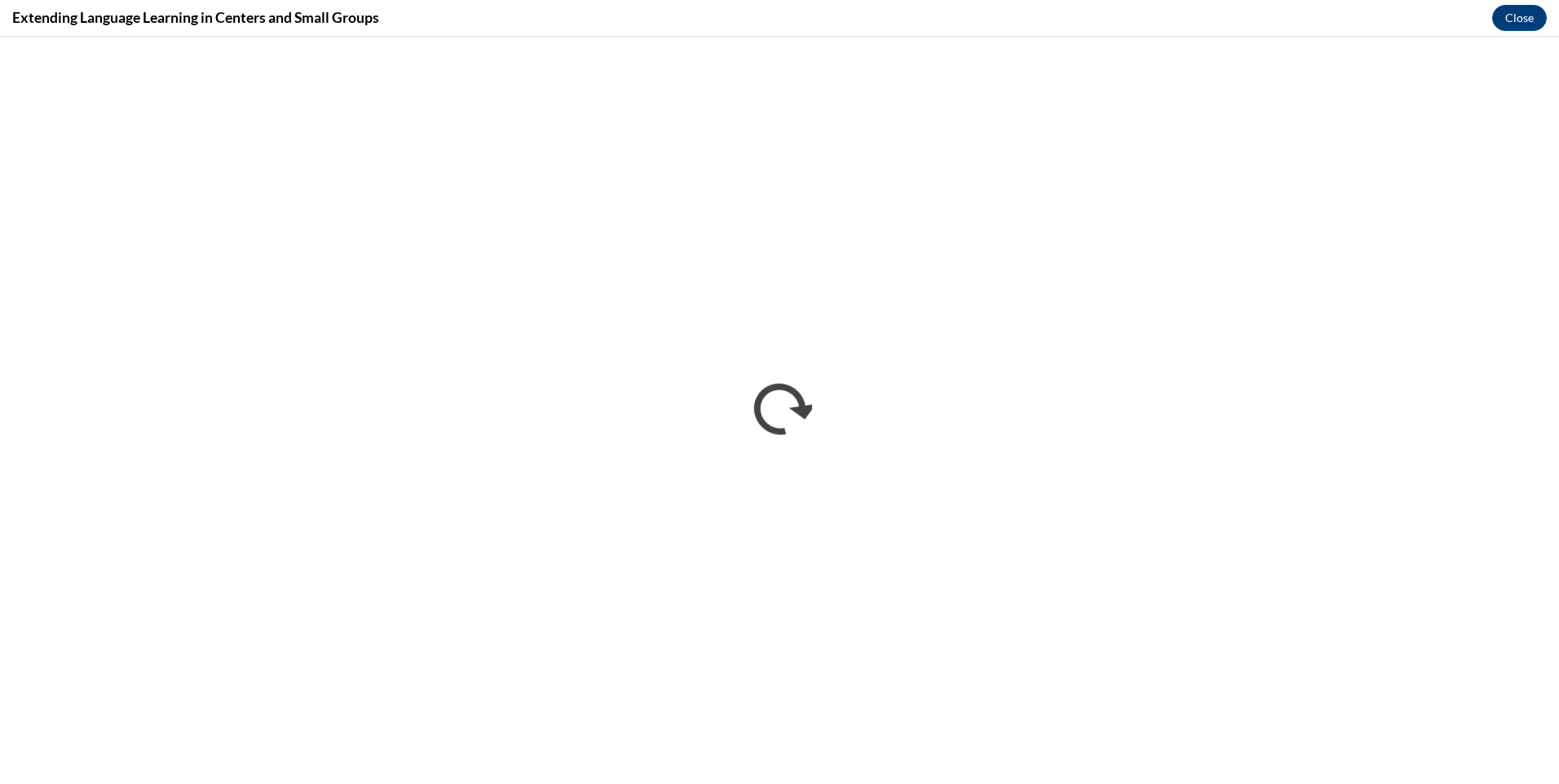
scroll to position [0, 0]
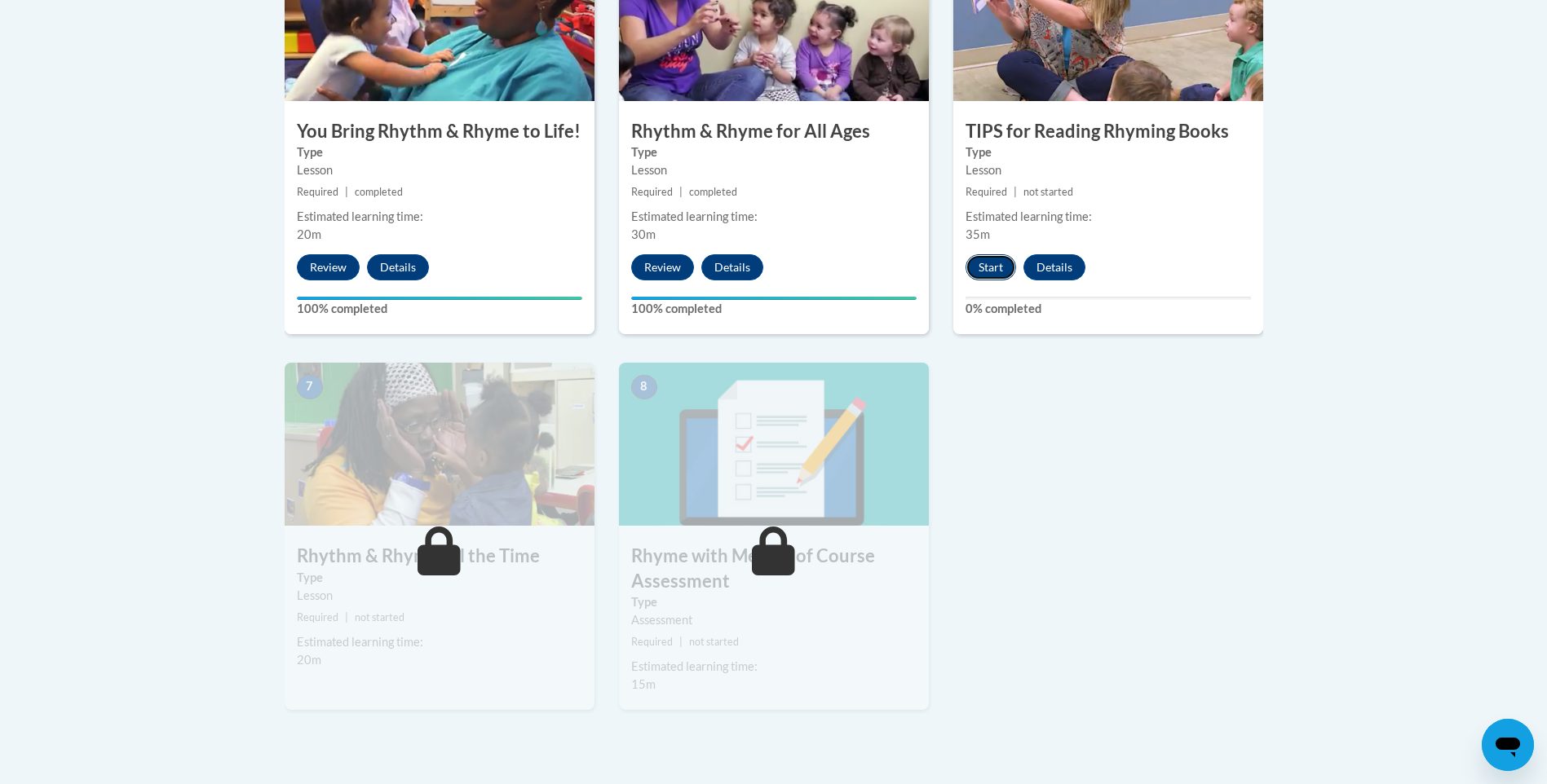
click at [979, 262] on button "Start" at bounding box center [990, 267] width 51 height 26
